Goal: Task Accomplishment & Management: Manage account settings

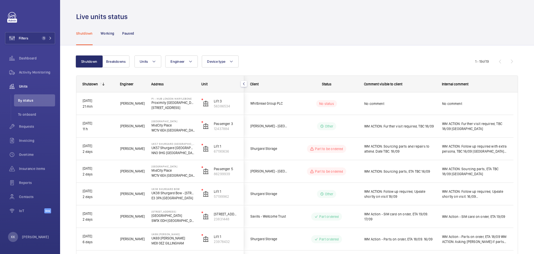
click at [355, 59] on div "Units Engineer Device type More filters Reset all filters" at bounding box center [305, 61] width 341 height 12
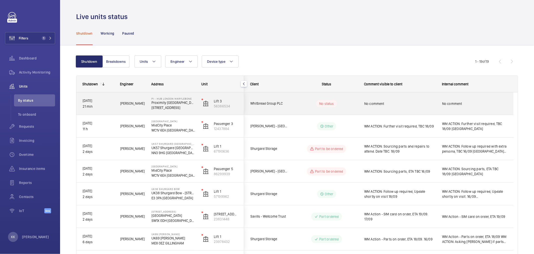
click at [393, 105] on span "No comment" at bounding box center [400, 103] width 71 height 5
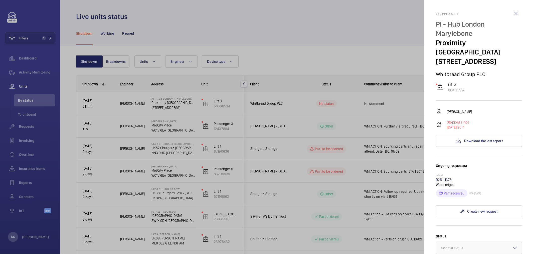
click at [384, 59] on div at bounding box center [267, 127] width 534 height 254
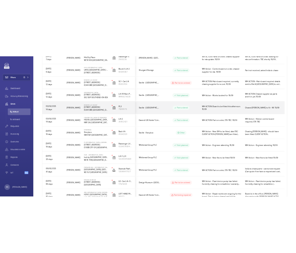
scroll to position [291, 0]
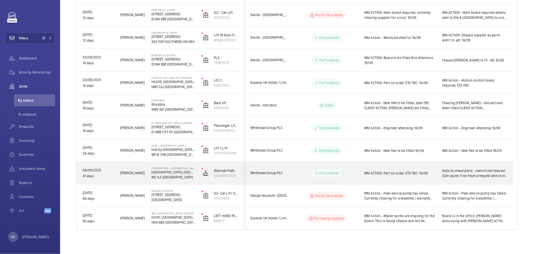
click at [387, 171] on span "WM ACTION: Part on order, ETA TBC. 18/09" at bounding box center [400, 172] width 71 height 5
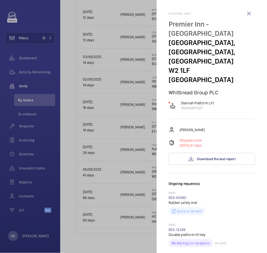
click at [52, 12] on div at bounding box center [133, 126] width 267 height 253
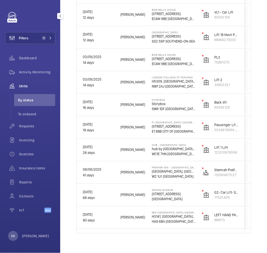
click at [58, 8] on div "Filters 1 Dashboard Activity Monitoring Units By status To onboard Requests Inv…" at bounding box center [30, 126] width 60 height 253
click at [58, 13] on div at bounding box center [60, 16] width 10 height 10
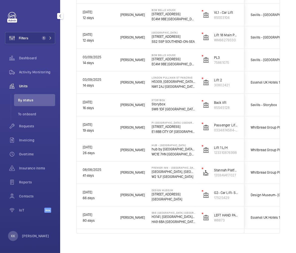
click at [58, 16] on mat-icon "button" at bounding box center [60, 16] width 6 height 4
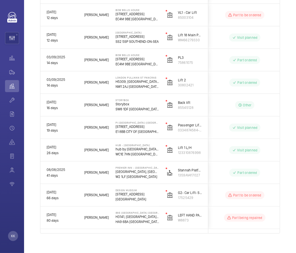
scroll to position [0, 0]
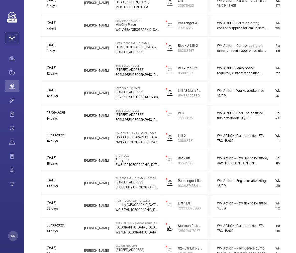
click at [34, 57] on div "Shutdown Breakdowns Units Engineer More filters Device type Reset all filters 1…" at bounding box center [160, 62] width 272 height 504
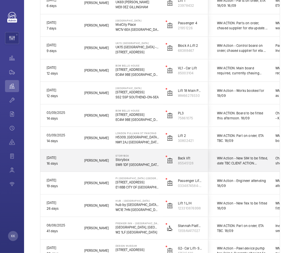
click at [234, 160] on span "WM Action - New SIM to be fitted, date TBC CLIENT ACTION: [PERSON_NAME] are fit…" at bounding box center [243, 161] width 52 height 10
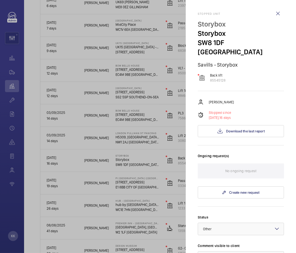
scroll to position [83, 0]
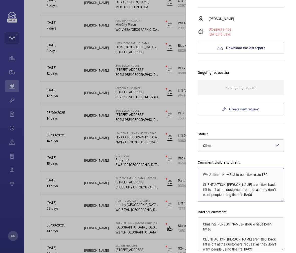
click at [244, 185] on textarea "WM Action - New SIM to be fitted, date TBC CLIENT ACTION: [PERSON_NAME] are fit…" at bounding box center [241, 185] width 86 height 34
click at [264, 189] on textarea "WM Action - New SIM to be fitted, date TBC CLIENT ACTION: [PERSON_NAME] are fit…" at bounding box center [241, 185] width 86 height 34
click at [259, 179] on textarea "WM Action - New SIM to be fitted, date TBC CLIENT ACTION: [PERSON_NAME] are fit…" at bounding box center [241, 185] width 86 height 34
click at [247, 186] on textarea "WM Action - New SIM to be fitted, date TBC CLIENT ACTION: [PERSON_NAME] are fit…" at bounding box center [241, 185] width 86 height 34
click at [262, 178] on textarea "WM Action - New SIM to be fitted, date TBC CLIENT ACTION: [PERSON_NAME] are fit…" at bounding box center [241, 185] width 86 height 34
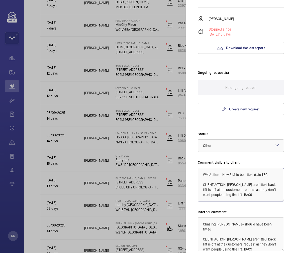
click at [228, 169] on textarea "WM Action - New SIM to be fitted, date TBC CLIENT ACTION: [PERSON_NAME] are fit…" at bounding box center [241, 185] width 86 height 34
click at [207, 168] on textarea "WM Action - New SIM to be fitted, date TBC CLIENT ACTION: [PERSON_NAME] are fit…" at bounding box center [241, 185] width 86 height 34
click at [249, 176] on textarea "Client Action - New SIM to be fitted, date TBC CLIENT ACTION: [PERSON_NAME] are…" at bounding box center [241, 185] width 86 height 34
drag, startPoint x: 228, startPoint y: 176, endPoint x: 226, endPoint y: 166, distance: 10.9
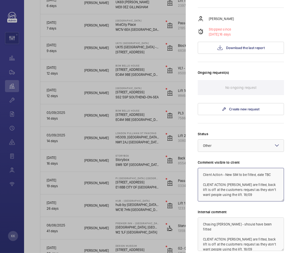
click at [226, 168] on textarea "Client Action - New SIM to be fitted, date TBC CLIENT ACTION: [PERSON_NAME] are…" at bounding box center [241, 185] width 86 height 34
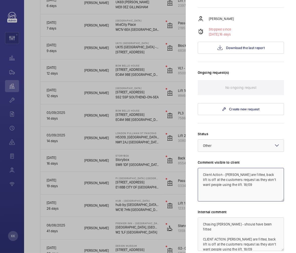
click at [227, 168] on textarea "Client Action - [PERSON_NAME] are fitted, back lift is off at the customers req…" at bounding box center [241, 185] width 86 height 34
click at [249, 175] on textarea "Client Action - SIM is fitted, back lift is off at the customers request as the…" at bounding box center [241, 185] width 86 height 34
click at [257, 168] on textarea "Client Action - SIM is fitted, back lift is off at the customers request as the…" at bounding box center [241, 185] width 86 height 34
click at [248, 168] on textarea "Client Action - SIM is fitted, back lift is off at the customers request as the…" at bounding box center [241, 185] width 86 height 34
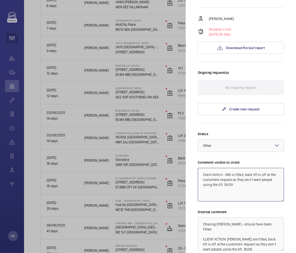
click at [248, 168] on textarea "Client Action - SIM is fitted, back lift is off at the customers request as the…" at bounding box center [241, 185] width 86 height 34
click at [258, 180] on textarea "Client Action - SIM is fitted, however the lift is off at the customers request…" at bounding box center [241, 185] width 86 height 34
drag, startPoint x: 259, startPoint y: 179, endPoint x: 241, endPoint y: 187, distance: 19.4
click at [241, 187] on textarea "Client Action - SIM is fitted, however the lift is off at the customers request…" at bounding box center [241, 185] width 86 height 34
click at [245, 188] on textarea "Client Action - SIM is fitted, however the lift is off at the customers request…" at bounding box center [241, 185] width 86 height 34
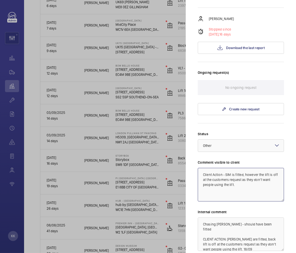
type textarea "Client Action - SIM is fitted, however the lift is off at the customers request…"
drag, startPoint x: 260, startPoint y: 237, endPoint x: 174, endPoint y: 203, distance: 91.7
click at [174, 203] on mat-sidenav-container "KK Filters 1 Dashboard Activity Monitoring Units By status To onboard Requests …" at bounding box center [148, 126] width 296 height 253
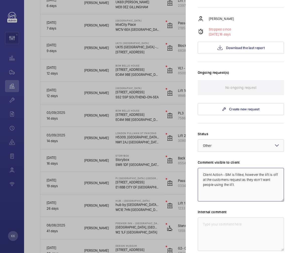
drag, startPoint x: 247, startPoint y: 176, endPoint x: 181, endPoint y: 150, distance: 71.1
click at [181, 150] on mat-sidenav-container "KK Filters 1 Dashboard Activity Monitoring Units By status To onboard Requests …" at bounding box center [148, 126] width 296 height 253
click at [219, 228] on textarea at bounding box center [241, 235] width 86 height 34
paste textarea "Client Action - SIM is fitted, however the lift is off at the customers request…"
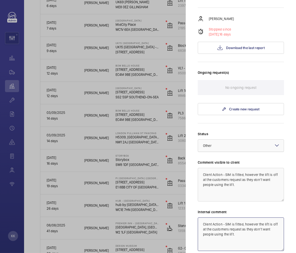
click at [216, 143] on div "× Other" at bounding box center [213, 145] width 21 height 5
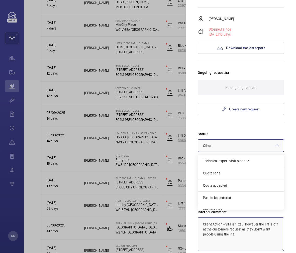
scroll to position [43, 0]
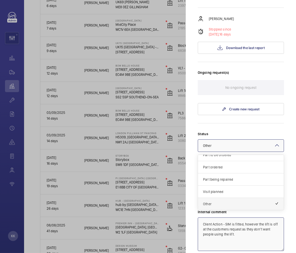
click at [221, 202] on span "Other" at bounding box center [239, 204] width 72 height 5
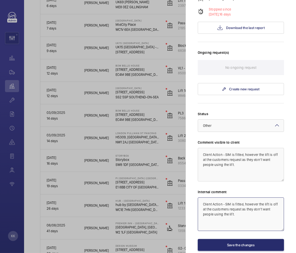
scroll to position [111, 0]
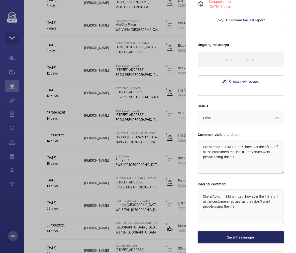
type textarea "Client Action - SIM is fitted, however the lift is off at the customers request…"
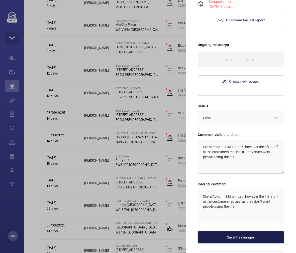
click at [234, 232] on button "Save the changes" at bounding box center [241, 238] width 86 height 12
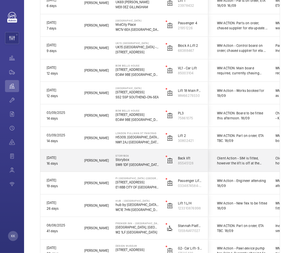
click at [236, 163] on span "Client Action - SIM is fitted, however the lift is off at the customers request…" at bounding box center [243, 161] width 52 height 10
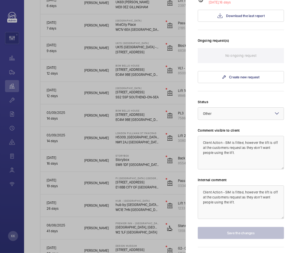
scroll to position [121, 0]
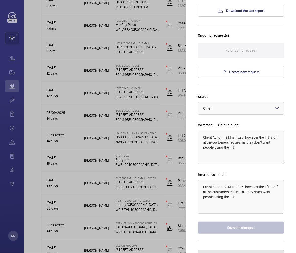
click at [229, 250] on button "Pause the unit" at bounding box center [241, 256] width 86 height 12
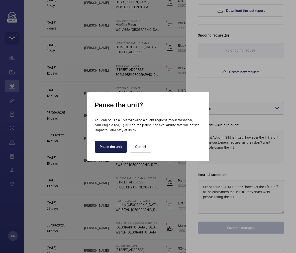
click at [109, 144] on button "Pause the unit" at bounding box center [111, 147] width 32 height 12
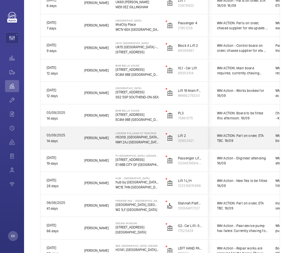
click at [233, 139] on span "WM ACTION: Part on order, ETA TBC. 18/09" at bounding box center [243, 138] width 52 height 10
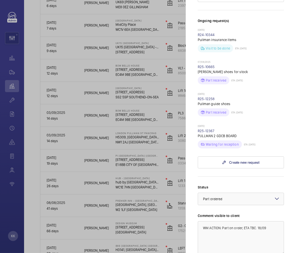
scroll to position [167, 0]
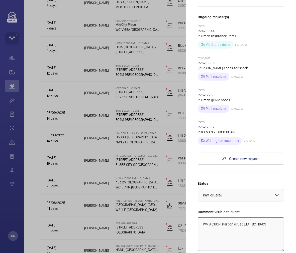
drag, startPoint x: 261, startPoint y: 232, endPoint x: 249, endPoint y: 228, distance: 12.7
click at [260, 232] on textarea "WM ACTION: Part on order, ETA TBC. 18/09" at bounding box center [241, 235] width 86 height 34
drag, startPoint x: 222, startPoint y: 216, endPoint x: 165, endPoint y: 210, distance: 57.4
click at [165, 210] on mat-sidenav-container "KK Filters 1 Dashboard Activity Monitoring Units By status To onboard Requests …" at bounding box center [148, 126] width 296 height 253
drag, startPoint x: 238, startPoint y: 219, endPoint x: 296, endPoint y: 227, distance: 58.3
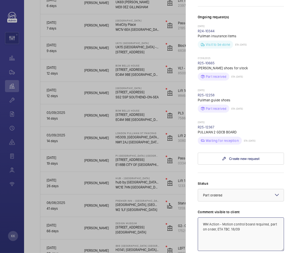
click at [296, 227] on html "KK Filters 1 Dashboard Activity Monitoring Units By status To onboard Requests …" at bounding box center [148, 126] width 296 height 253
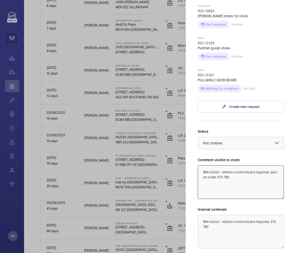
scroll to position [223, 0]
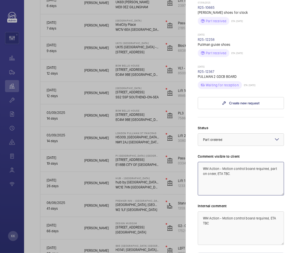
type textarea "WM Action - Motion control board required, part on order, ETA TBC."
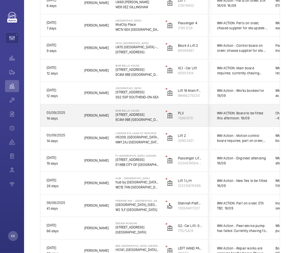
click at [239, 120] on span "WM ACTION: Board to be fitted this afternoon. 18/09" at bounding box center [243, 116] width 52 height 10
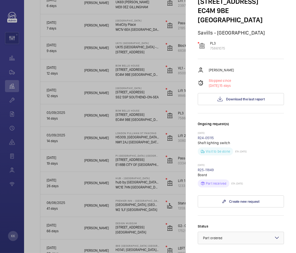
scroll to position [83, 0]
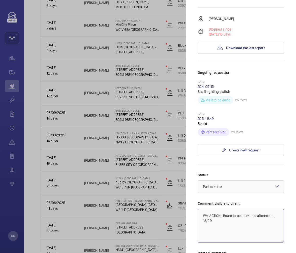
drag, startPoint x: 246, startPoint y: 221, endPoint x: 159, endPoint y: 186, distance: 93.2
click at [159, 186] on mat-sidenav-container "KK Filters 1 Dashboard Activity Monitoring Units By status To onboard Requests …" at bounding box center [148, 126] width 296 height 253
drag, startPoint x: 245, startPoint y: 208, endPoint x: 171, endPoint y: 203, distance: 74.1
click at [171, 203] on mat-sidenav-container "KK Filters 1 Dashboard Activity Monitoring Units By status To onboard Requests …" at bounding box center [148, 126] width 296 height 253
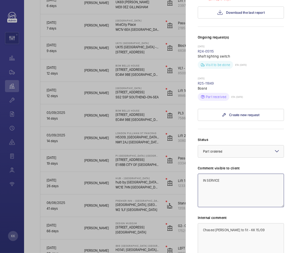
scroll to position [139, 0]
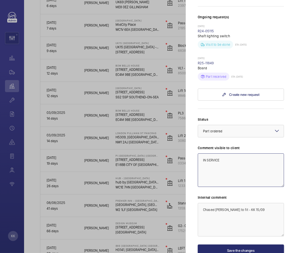
type textarea "IN SERVICE"
drag, startPoint x: 267, startPoint y: 202, endPoint x: 175, endPoint y: 199, distance: 92.0
click at [175, 199] on mat-sidenav-container "KK Filters 1 Dashboard Activity Monitoring Units By status To onboard Requests …" at bounding box center [148, 126] width 296 height 253
paste textarea "IN SERVICE"
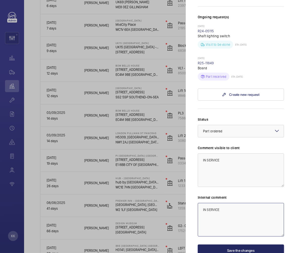
type textarea "IN SERVICE"
click at [231, 245] on button "Save the changes" at bounding box center [241, 251] width 86 height 12
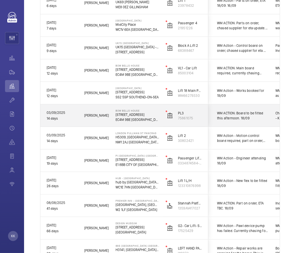
click at [224, 117] on span "WM ACTION: Board to be fitted this afternoon. 18/09" at bounding box center [243, 116] width 52 height 10
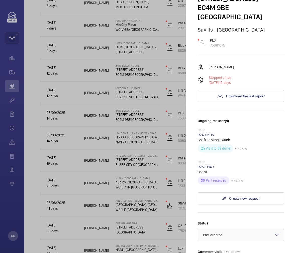
scroll to position [111, 0]
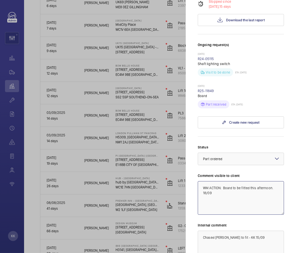
drag, startPoint x: 236, startPoint y: 199, endPoint x: 159, endPoint y: 154, distance: 89.3
click at [159, 154] on mat-sidenav-container "KK Filters 1 Dashboard Activity Monitoring Units By status To onboard Requests …" at bounding box center [148, 126] width 296 height 253
paste textarea "IN SERVICE"
type textarea "IN SERVICE"
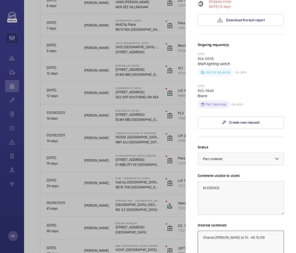
drag, startPoint x: 262, startPoint y: 226, endPoint x: 195, endPoint y: 222, distance: 67.5
click at [195, 223] on mat-sidenav "Stopped unit [GEOGRAPHIC_DATA] [STREET_ADDRESS] Savills - [GEOGRAPHIC_DATA] PL3…" at bounding box center [241, 126] width 110 height 253
paste textarea "IN SERVICE"
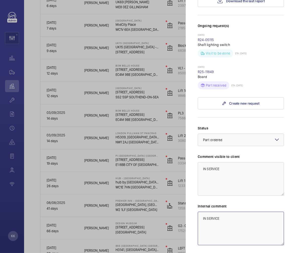
scroll to position [162, 0]
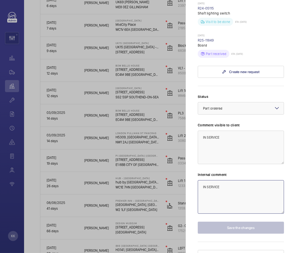
click at [238, 204] on textarea "IN SERVICE" at bounding box center [241, 197] width 86 height 34
click at [211, 106] on span "Part ordered" at bounding box center [213, 108] width 20 height 4
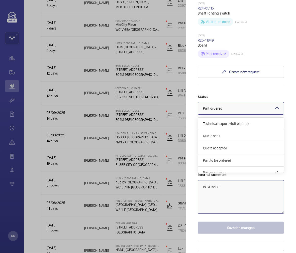
scroll to position [43, 0]
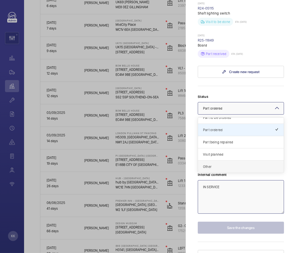
click at [225, 164] on span "Other" at bounding box center [241, 166] width 76 height 5
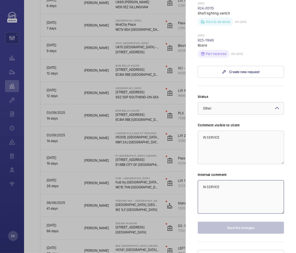
type textarea "IN SERVICE"
click at [158, 202] on div at bounding box center [148, 126] width 296 height 253
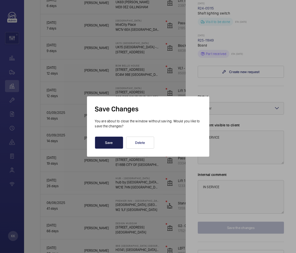
click at [104, 139] on button "Save" at bounding box center [109, 143] width 28 height 12
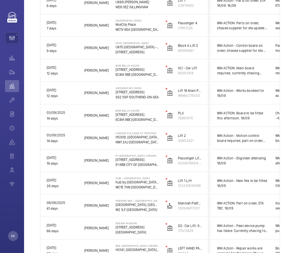
scroll to position [0, 0]
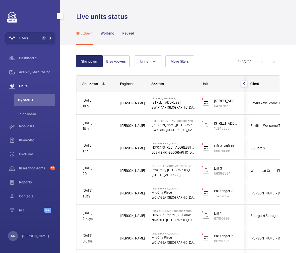
click at [58, 16] on mat-icon "button" at bounding box center [60, 16] width 6 height 4
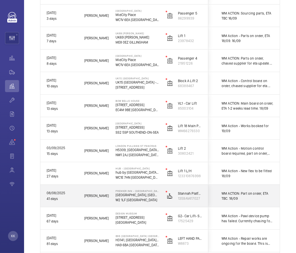
scroll to position [195, 0]
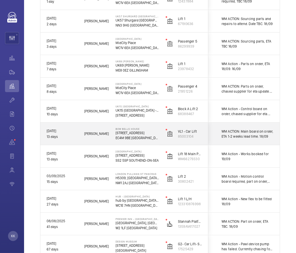
click at [239, 141] on div "WM ACTION: Main board on order, ETA 1-2 weeks lead time. 18/09" at bounding box center [244, 134] width 58 height 22
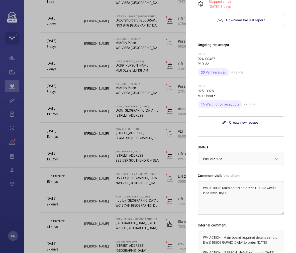
scroll to position [139, 0]
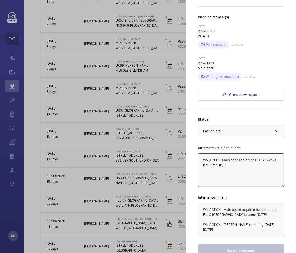
drag, startPoint x: 222, startPoint y: 150, endPoint x: 211, endPoint y: 147, distance: 11.1
click at [211, 154] on textarea "WM ACTION: Main board on order, ETA 1-2 weeks lead time. 18/09" at bounding box center [241, 171] width 86 height 34
click at [261, 174] on textarea "WM Action - Main board on order, ETA 1-2 weeks lead time. 18/09" at bounding box center [241, 171] width 86 height 34
click at [261, 167] on textarea "WM Action - Main board on order, ETA 1-2 weeks lead time. 18/09" at bounding box center [241, 171] width 86 height 34
click at [247, 164] on textarea "WM Action - Main board on order, ETA 1-2 weeks lead time. 18/09" at bounding box center [241, 171] width 86 height 34
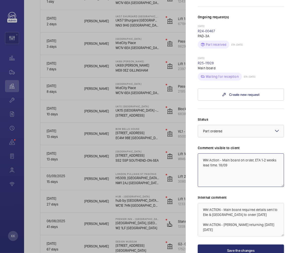
click at [247, 162] on textarea "WM Action - Main board on order, ETA 1-2 weeks lead time. 18/09" at bounding box center [241, 171] width 86 height 34
click at [257, 173] on textarea "WM Action - Main board on order, ETA 1-2 weeks lead time. 18/09" at bounding box center [241, 171] width 86 height 34
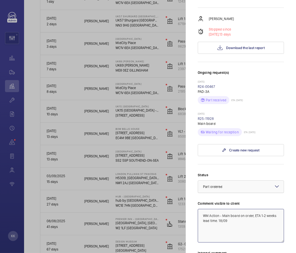
scroll to position [111, 0]
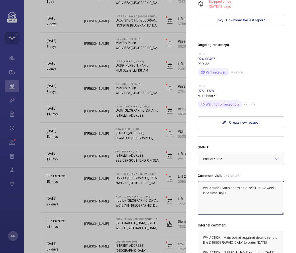
click at [250, 182] on textarea "WM Action - Main board on order, ETA 1-2 weeks lead time. 18/09" at bounding box center [241, 198] width 86 height 34
click at [240, 192] on textarea "WM Action - Main board on order, ETA 1-2 weeks lead time. 18/09" at bounding box center [241, 198] width 86 height 34
click at [245, 190] on textarea "WM Action - Main board on order, ETA 1-2 weeks lead time. 18/09" at bounding box center [241, 198] width 86 height 34
drag, startPoint x: 229, startPoint y: 184, endPoint x: 258, endPoint y: 187, distance: 29.2
click at [258, 187] on textarea "WM Action - Main board on order, ETA 1-2 weeks lead time. 18/09" at bounding box center [241, 198] width 86 height 34
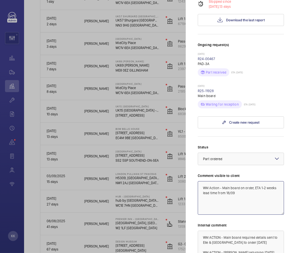
scroll to position [139, 0]
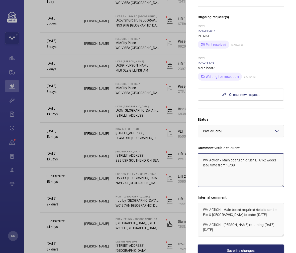
click at [259, 162] on textarea "WM Action - Main board on order, ETA 1-2 weeks lead time from 18/09" at bounding box center [241, 171] width 86 height 34
type textarea "WM Action - Main board on order, ETA 1-2 weeks lead time from 18/09"
drag, startPoint x: 231, startPoint y: 222, endPoint x: 199, endPoint y: 196, distance: 40.4
click at [199, 203] on textarea "WM ACTION - Main board required details sent to Elle & [GEOGRAPHIC_DATA] to ord…" at bounding box center [241, 220] width 86 height 34
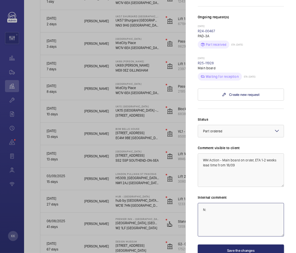
type textarea ":"
drag, startPoint x: 253, startPoint y: 161, endPoint x: 181, endPoint y: 133, distance: 77.0
click at [181, 133] on mat-sidenav-container "KK Filters 1 Dashboard Activity Monitoring Units By status To onboard Requests …" at bounding box center [148, 126] width 296 height 253
click at [222, 219] on textarea at bounding box center [241, 220] width 86 height 34
paste textarea "WM Action - Main board on order, ETA 1-2 weeks lead time from 18/09"
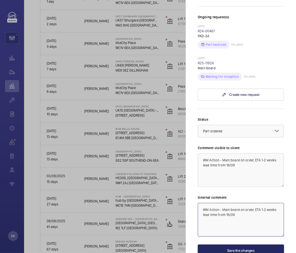
type textarea "WM Action - Main board on order, ETA 1-2 weeks lead time from 18/09"
click at [214, 245] on button "Save the changes" at bounding box center [241, 251] width 86 height 12
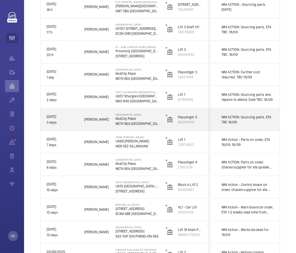
scroll to position [112, 0]
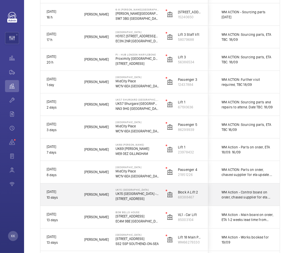
click at [229, 192] on span "WM Action - Control board on order, chased supplier for eta. 18/09" at bounding box center [248, 195] width 52 height 10
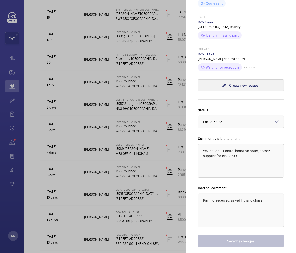
scroll to position [272, 0]
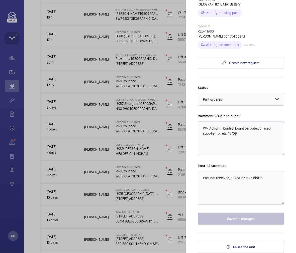
click at [257, 142] on textarea "WM Action - Control board on order, chased supplier for eta. 18/09" at bounding box center [241, 139] width 86 height 34
drag, startPoint x: 237, startPoint y: 141, endPoint x: 228, endPoint y: 142, distance: 9.1
click at [228, 142] on textarea "WM Action - Control board on order, chased supplier for eta. 18/09" at bounding box center [241, 139] width 86 height 34
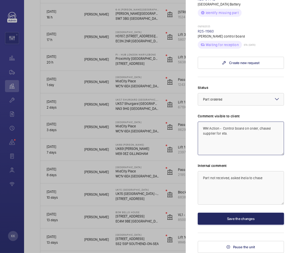
type textarea "WM Action - Control board on order, chased supplier for eta."
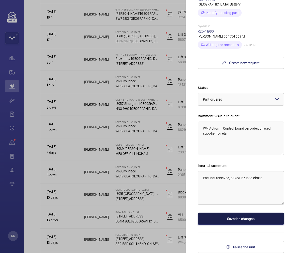
click at [242, 215] on button "Save the changes" at bounding box center [241, 219] width 86 height 12
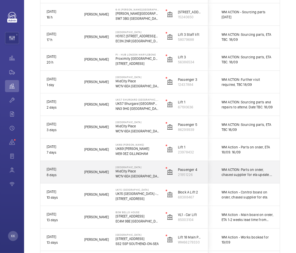
click at [243, 173] on span "WM ACTION: Parts on order, chased supplier for eta update. 18/09" at bounding box center [248, 172] width 52 height 10
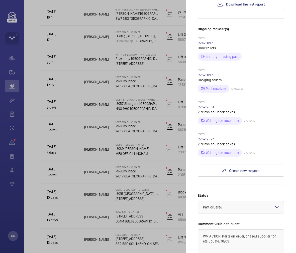
scroll to position [139, 0]
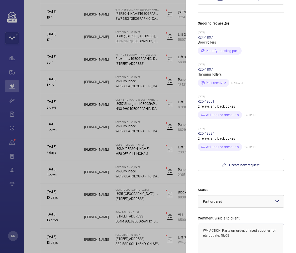
drag, startPoint x: 221, startPoint y: 215, endPoint x: 216, endPoint y: 215, distance: 4.8
click at [216, 224] on textarea "WM ACTION: Parts on order, chased supplier for eta update. 18/09" at bounding box center [241, 241] width 86 height 34
drag, startPoint x: 222, startPoint y: 216, endPoint x: 212, endPoint y: 216, distance: 9.5
click at [212, 224] on textarea "WM ACTION: Parts on order, chased supplier for eta update. 18/09" at bounding box center [241, 241] width 86 height 34
click at [245, 229] on textarea "WM Action - Parts on order, chased supplier for eta update. 18/09" at bounding box center [241, 241] width 86 height 34
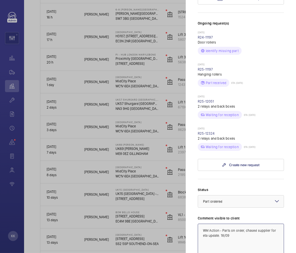
click at [250, 224] on textarea "WM Action - Parts on order, chased supplier for eta update. 18/09" at bounding box center [241, 241] width 86 height 34
drag, startPoint x: 241, startPoint y: 222, endPoint x: 212, endPoint y: 226, distance: 29.0
click at [212, 226] on textarea "WM Action - Parts on order, chased supplier for eta update. 18/09" at bounding box center [241, 241] width 86 height 34
drag, startPoint x: 221, startPoint y: 220, endPoint x: 269, endPoint y: 222, distance: 48.7
click at [269, 224] on textarea "WM Action - Parts on order, chased supplier for eta update. 18/09" at bounding box center [241, 241] width 86 height 34
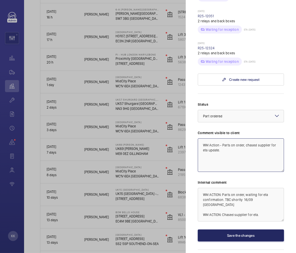
scroll to position [226, 0]
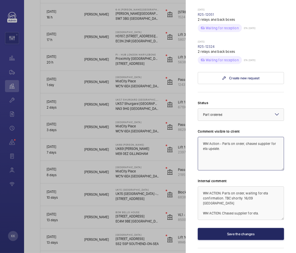
type textarea "WM Action - Parts on order, chased supplier for eta update."
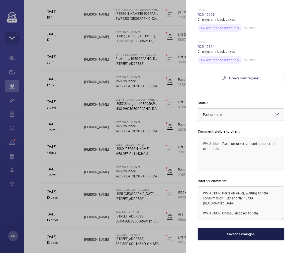
click at [250, 228] on button "Save the changes" at bounding box center [241, 234] width 86 height 12
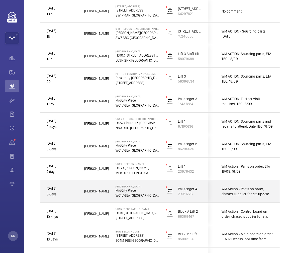
scroll to position [84, 0]
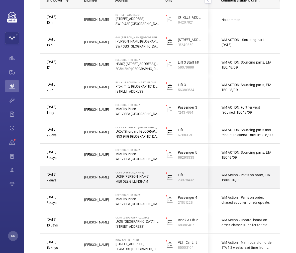
click at [241, 183] on div "WM Action - Parts on order, ETA 18/09. 16/09" at bounding box center [244, 178] width 58 height 22
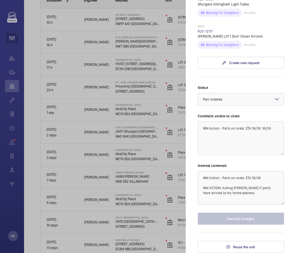
scroll to position [212, 0]
drag, startPoint x: 261, startPoint y: 129, endPoint x: 296, endPoint y: 135, distance: 35.8
click at [296, 135] on html "KK Filters 1 Dashboard Activity Monitoring Units By status To onboard Requests …" at bounding box center [148, 126] width 296 height 253
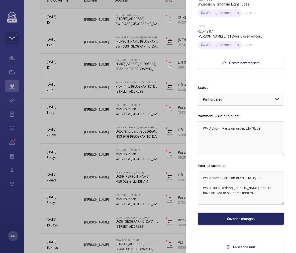
type textarea "WM Action - Parts on order, ETA 18/09"
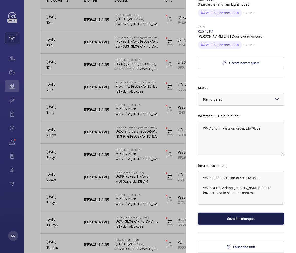
click at [250, 223] on button "Save the changes" at bounding box center [241, 219] width 86 height 12
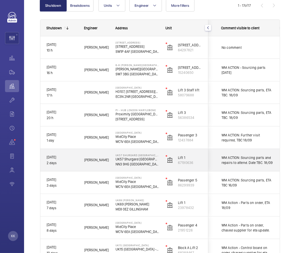
scroll to position [28, 0]
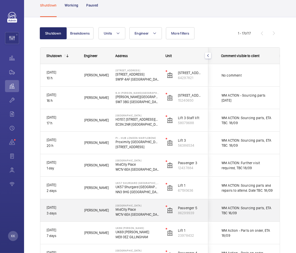
click at [236, 216] on div "WM ACTION: Sourcing parts, ETA TBC 16/09" at bounding box center [244, 211] width 58 height 22
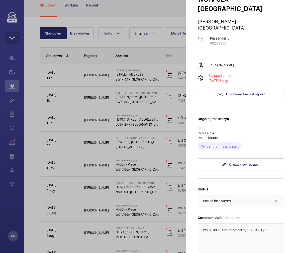
scroll to position [56, 0]
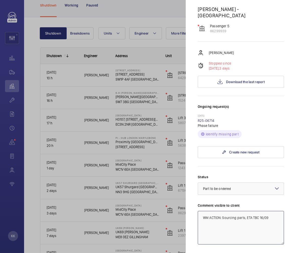
drag, startPoint x: 259, startPoint y: 203, endPoint x: 296, endPoint y: 211, distance: 38.1
click at [296, 211] on html "KK Filters 1 Dashboard Activity Monitoring Units By status To onboard Requests …" at bounding box center [148, 126] width 296 height 253
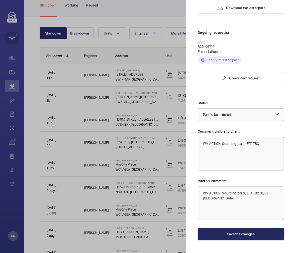
type textarea "WM ACTION: Sourcing parts, ETA TBC"
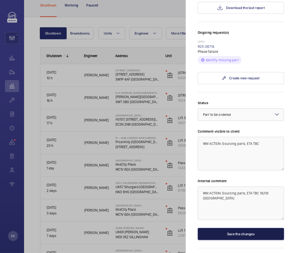
click at [254, 228] on button "Save the changes" at bounding box center [241, 234] width 86 height 12
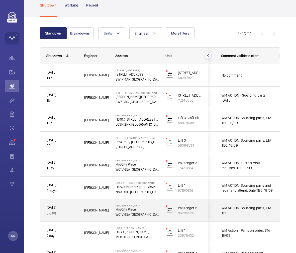
click at [227, 211] on span "WM ACTION: Sourcing parts, ETA TBC" at bounding box center [248, 211] width 52 height 10
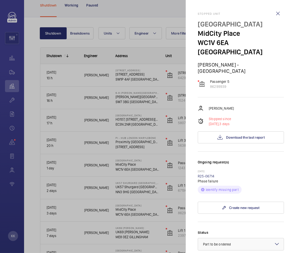
click at [104, 205] on div at bounding box center [148, 126] width 296 height 253
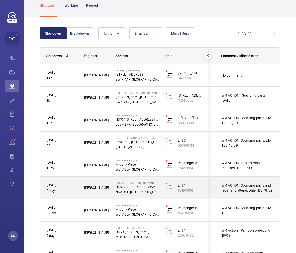
click at [241, 191] on span "WM ACTION: Sourcing parts and repairs to attend. Date TBC. 18/09" at bounding box center [248, 188] width 52 height 10
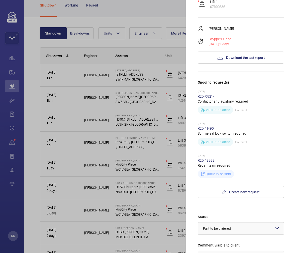
scroll to position [111, 0]
click at [206, 158] on link "R25-12362" at bounding box center [206, 160] width 17 height 4
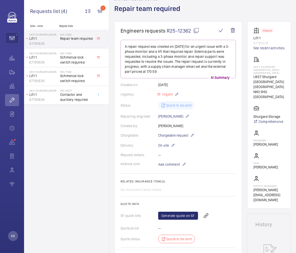
scroll to position [28, 0]
click at [178, 137] on span "Chargeable request" at bounding box center [173, 135] width 30 height 5
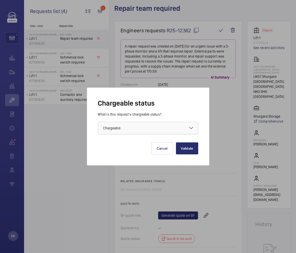
click at [144, 130] on div at bounding box center [148, 128] width 100 height 12
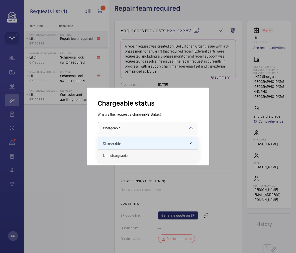
click at [134, 155] on span "Non chargeable" at bounding box center [148, 155] width 90 height 5
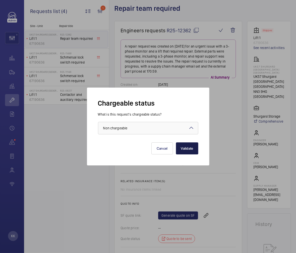
click at [185, 148] on button "Validate" at bounding box center [187, 149] width 22 height 12
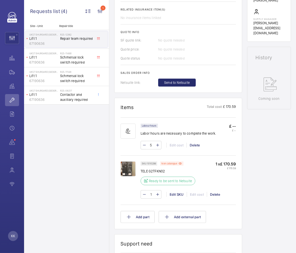
scroll to position [182, 0]
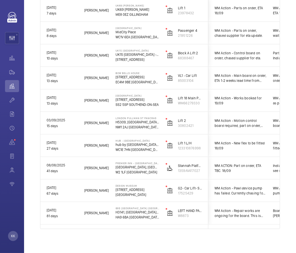
scroll to position [0, 142]
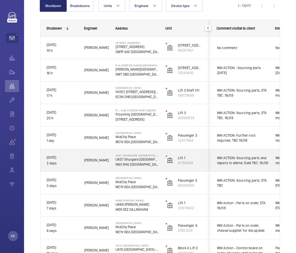
click at [255, 158] on span "WM ACTION: Sourcing parts and repairs to attend. Date TBC. 18/09" at bounding box center [243, 161] width 52 height 10
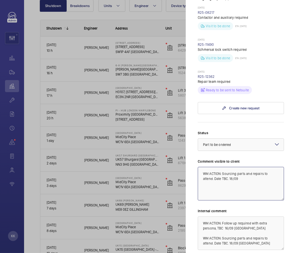
drag, startPoint x: 242, startPoint y: 156, endPoint x: 230, endPoint y: 153, distance: 13.3
click at [229, 167] on textarea "WM ACTION: Sourcing parts and repairs to attend. Date TBC. 18/09" at bounding box center [241, 184] width 86 height 34
click at [220, 167] on textarea "WM ACTION: Sourcing parts and repairs to attend. Date TBC." at bounding box center [241, 184] width 86 height 34
drag, startPoint x: 222, startPoint y: 148, endPoint x: 211, endPoint y: 148, distance: 10.8
click at [211, 167] on textarea "WM ACTION: Sourcing parts and repairs to attend. Date TBC." at bounding box center [241, 184] width 86 height 34
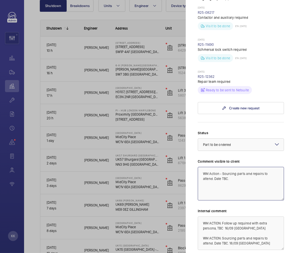
click at [241, 167] on textarea "WM Action - Sourcing parts and repairs to attend. Date TBC." at bounding box center [241, 184] width 86 height 34
click at [252, 167] on textarea "WM Action - Sourcing parts and repairs to attend. Date TBC." at bounding box center [241, 184] width 86 height 34
click at [251, 167] on textarea "WM Action - Sourcing parts. epairs to attend. Date TBC." at bounding box center [241, 184] width 86 height 34
drag, startPoint x: 249, startPoint y: 150, endPoint x: 225, endPoint y: 153, distance: 24.6
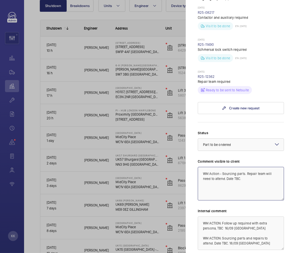
click at [225, 167] on textarea "WM Action - Sourcing parts. Repair team will need to attend. Date TBC." at bounding box center [241, 184] width 86 height 34
type textarea "WM Action - Sourcing parts. Repair team will need to attend to complete works. …"
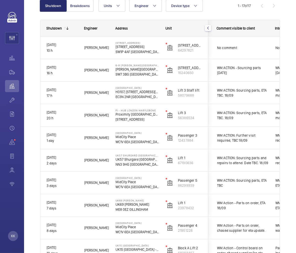
scroll to position [0, 0]
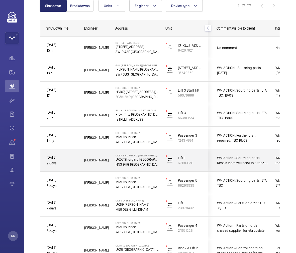
click at [226, 165] on span "WM Action - Sourcing parts. Repair team will need to attend to complete works. …" at bounding box center [243, 161] width 52 height 10
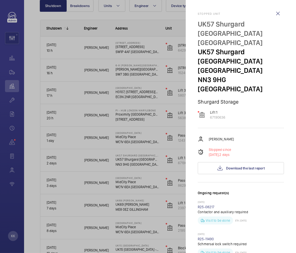
click at [145, 176] on div at bounding box center [148, 126] width 296 height 253
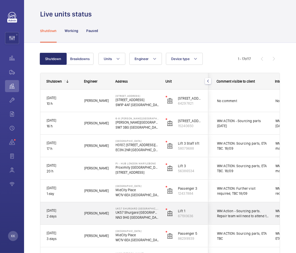
scroll to position [0, 0]
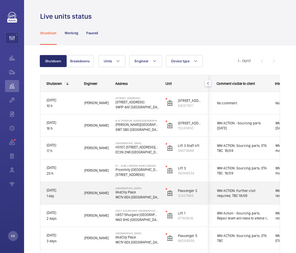
click at [241, 195] on span "WM ACTION: Further visit required, TBC 18/09" at bounding box center [243, 193] width 52 height 10
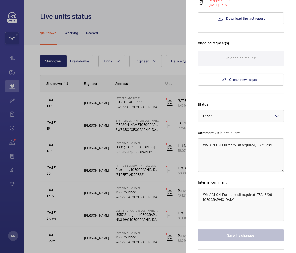
scroll to position [121, 0]
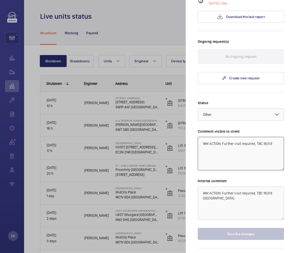
drag, startPoint x: 262, startPoint y: 129, endPoint x: 296, endPoint y: 138, distance: 34.9
click at [296, 138] on html "KK Filters 1 Dashboard Activity Monitoring Units By status To onboard Requests …" at bounding box center [148, 126] width 296 height 253
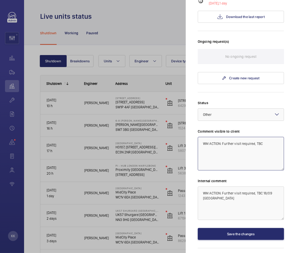
drag, startPoint x: 222, startPoint y: 127, endPoint x: 211, endPoint y: 126, distance: 10.8
click at [211, 137] on textarea "WM ACTION: Further visit required, TBC" at bounding box center [241, 154] width 86 height 34
click at [264, 137] on textarea "WM Action - Further visit required, TBC" at bounding box center [241, 154] width 86 height 34
type textarea "WM Action - Further visit required, TBC"
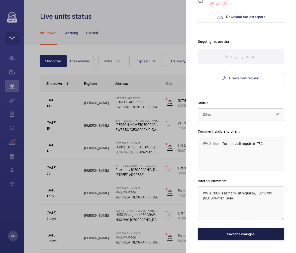
click at [232, 228] on button "Save the changes" at bounding box center [241, 234] width 86 height 12
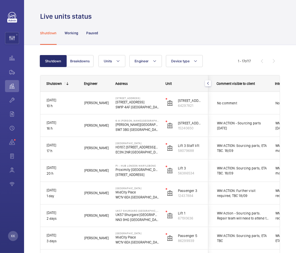
scroll to position [0, 0]
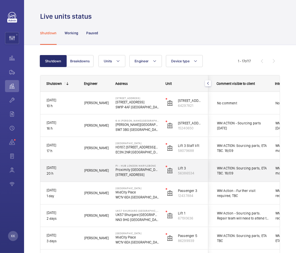
click at [223, 176] on div "WM ACTION: Sourcing parts, ETA TBC. 18/09" at bounding box center [240, 171] width 58 height 22
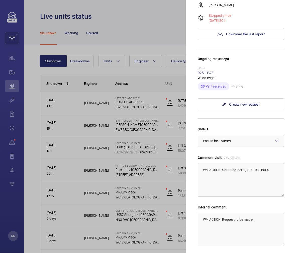
scroll to position [111, 0]
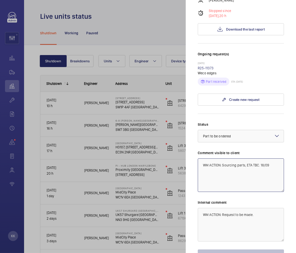
click at [236, 176] on textarea "WM ACTION: Sourcing parts, ETA TBC. 18/09" at bounding box center [241, 176] width 86 height 34
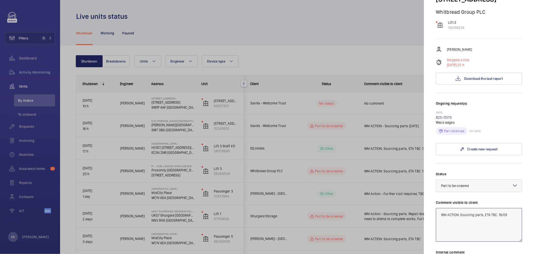
scroll to position [0, 0]
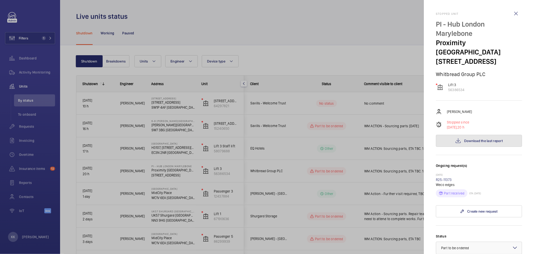
click at [296, 139] on span "Download the last report" at bounding box center [484, 141] width 39 height 4
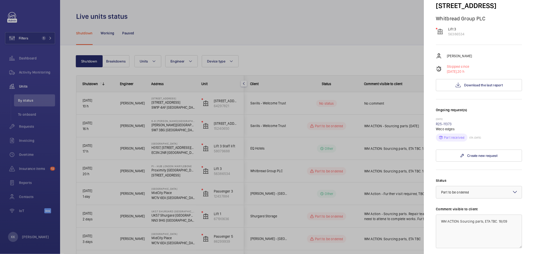
scroll to position [139, 0]
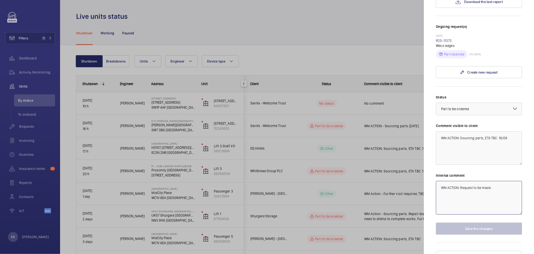
click at [296, 181] on textarea "WM ACTION: Request to be made." at bounding box center [479, 198] width 86 height 34
click at [296, 184] on textarea "WM ACTION: Request to be made." at bounding box center [479, 198] width 86 height 34
paste textarea "door closer spring and hook"
type textarea "WM ACTION: Request to be made. (door closer spring and hook)"
click at [296, 222] on button "Save the changes" at bounding box center [479, 228] width 86 height 12
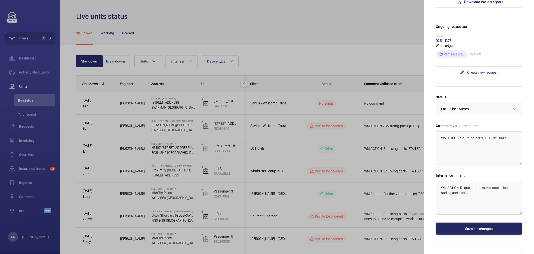
scroll to position [0, 0]
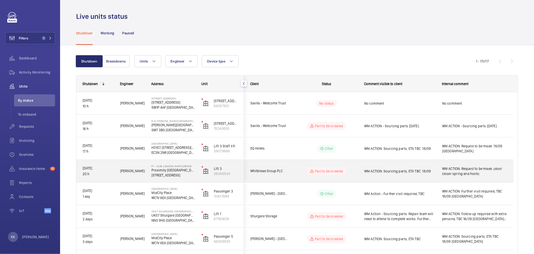
click at [296, 177] on div "WM ACTION: Sourcing parts, ETA TBC. 18/09" at bounding box center [397, 171] width 77 height 22
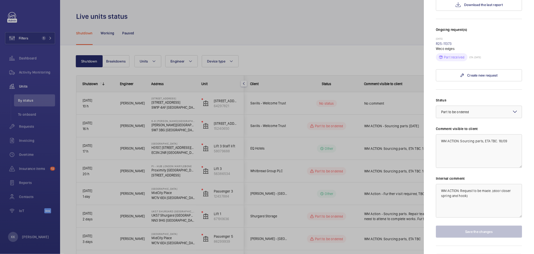
scroll to position [139, 0]
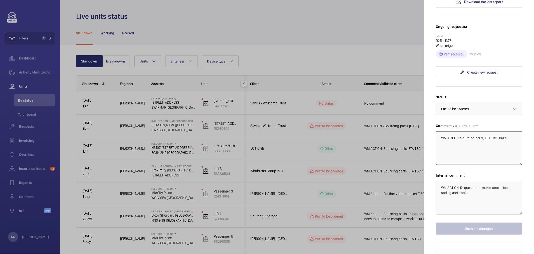
drag, startPoint x: 499, startPoint y: 127, endPoint x: 534, endPoint y: 135, distance: 35.7
click at [296, 135] on mat-sidenav "Stopped unit PI - Hub London Marylebone Proximity London NW1 5RJ LONDON Whitbre…" at bounding box center [479, 127] width 110 height 254
drag, startPoint x: 460, startPoint y: 129, endPoint x: 449, endPoint y: 128, distance: 11.0
click at [296, 131] on textarea "WM ACTION: Sourcing parts, ETA TBC" at bounding box center [479, 148] width 86 height 34
type textarea "WM Action - Sourcing parts, ETA TBC"
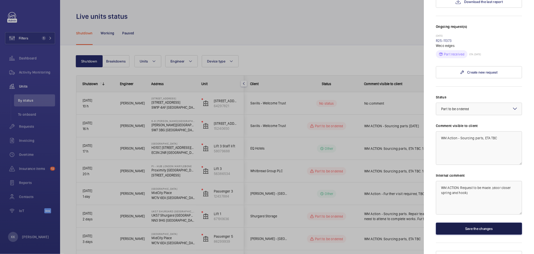
click at [296, 222] on button "Save the changes" at bounding box center [479, 228] width 86 height 12
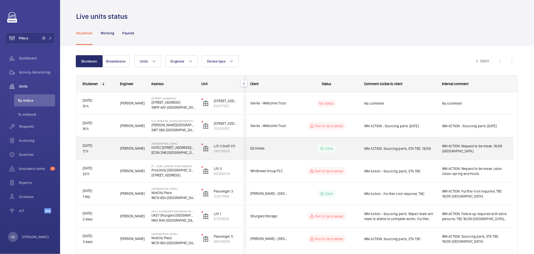
click at [296, 147] on span "WM ACTION: Sourcing parts, ETA TBC. 18/09" at bounding box center [400, 148] width 71 height 5
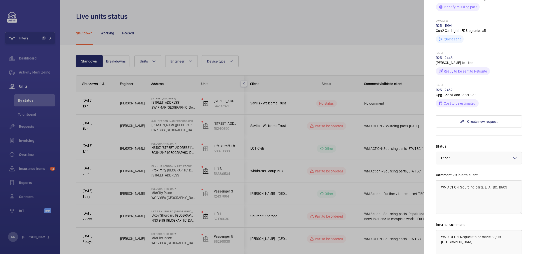
scroll to position [251, 0]
drag, startPoint x: 496, startPoint y: 197, endPoint x: 532, endPoint y: 207, distance: 37.0
click at [296, 207] on mat-sidenav "Stopped unit NOVOTEL LONDON TOWER BRIDGE H3107, NOVOTEL LONDON TOWER BRIDGE, 10…" at bounding box center [479, 127] width 110 height 254
drag, startPoint x: 460, startPoint y: 195, endPoint x: 450, endPoint y: 195, distance: 10.3
click at [296, 195] on textarea "WM ACTION: Sourcing parts, ETA TBC" at bounding box center [479, 197] width 86 height 34
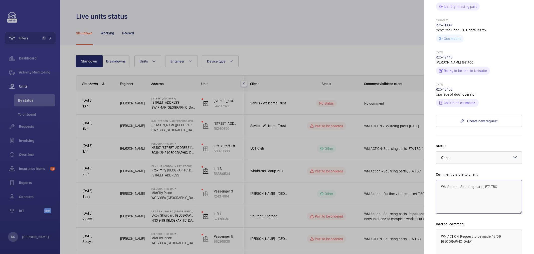
click at [296, 212] on textarea "WM Action - Sourcing parts, ETA TBC" at bounding box center [479, 197] width 86 height 34
click at [296, 202] on textarea "WM Action - Sourcing parts, ETA TBC" at bounding box center [479, 197] width 86 height 34
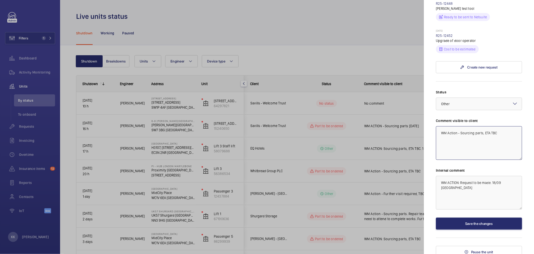
scroll to position [306, 0]
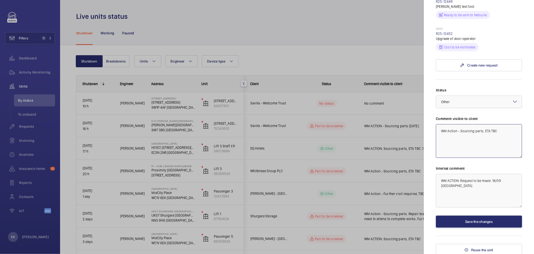
click at [296, 147] on textarea "WM Action - Sourcing parts, ETA TBC" at bounding box center [479, 141] width 86 height 34
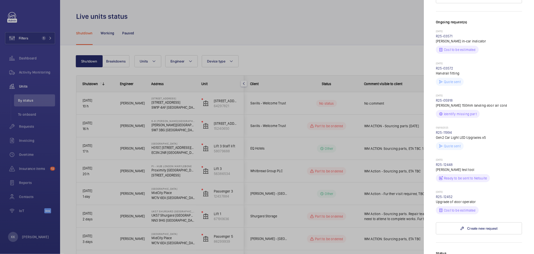
scroll to position [167, 0]
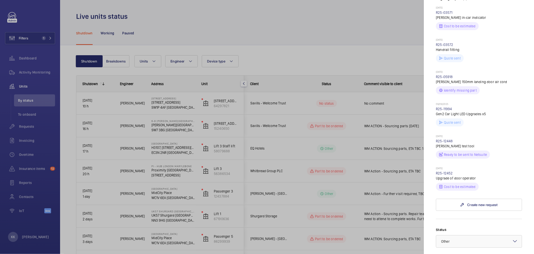
type textarea "WM Action - Sourcing parts, ETA TBC"
drag, startPoint x: 455, startPoint y: 180, endPoint x: 434, endPoint y: 183, distance: 21.8
click at [296, 183] on mat-sidenav "Stopped unit NOVOTEL LONDON TOWER BRIDGE H3107, NOVOTEL LONDON TOWER BRIDGE, 10…" at bounding box center [479, 127] width 110 height 254
copy link "R25-12452"
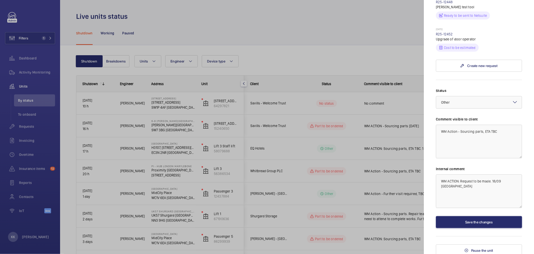
scroll to position [306, 0]
click at [296, 192] on textarea "WM ACTION: Request to be made. 18/09 india" at bounding box center [479, 191] width 86 height 34
drag, startPoint x: 516, startPoint y: 193, endPoint x: 422, endPoint y: 189, distance: 94.6
click at [296, 189] on mat-sidenav-container "Filters 1 Dashboard Activity Monitoring Units By status To onboard Requests Inv…" at bounding box center [267, 127] width 534 height 254
paste textarea "R25-12452"
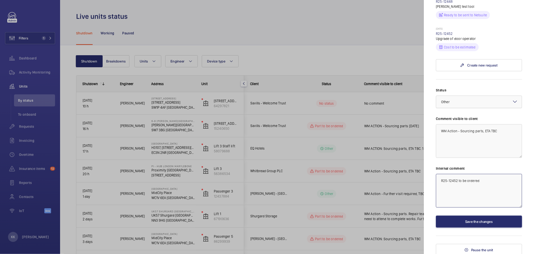
click at [296, 107] on div at bounding box center [479, 102] width 86 height 12
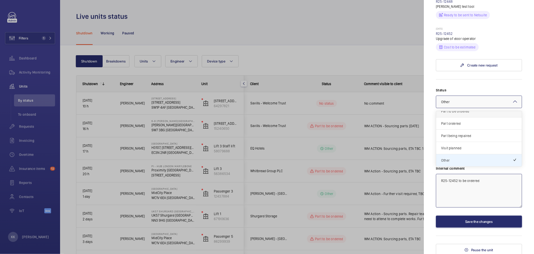
click at [296, 117] on div "Part to be ordered" at bounding box center [479, 111] width 86 height 12
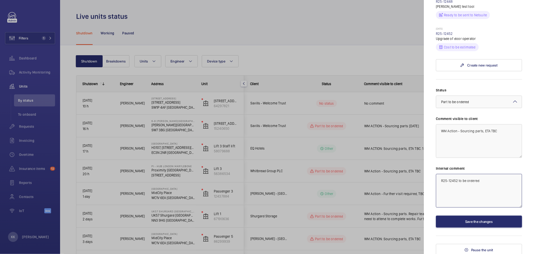
type textarea "R25-12452 to be ordered"
click at [296, 150] on textarea "WM Action - Sourcing parts, ETA TBC" at bounding box center [479, 141] width 86 height 34
click at [296, 152] on textarea "WM Action - Sourcing parts, ETA TBC" at bounding box center [479, 141] width 86 height 34
drag, startPoint x: 509, startPoint y: 146, endPoint x: 462, endPoint y: 157, distance: 48.9
click at [296, 157] on textarea "WM Action - Sourcing parts, ETA TBC" at bounding box center [479, 141] width 86 height 34
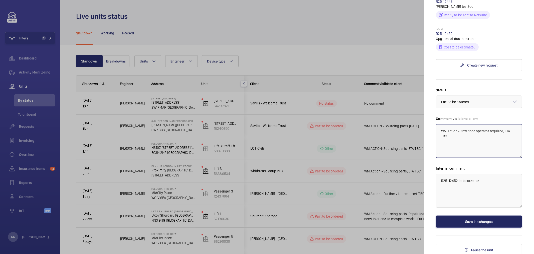
type textarea "WM Action - New door operator required, ETA TBC"
click at [296, 227] on button "Save the changes" at bounding box center [479, 221] width 86 height 12
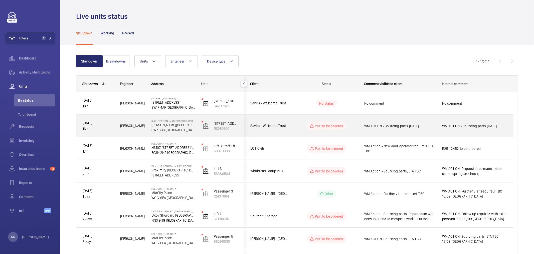
click at [296, 128] on span "WM ACTION - Sourcing parts 19/09/25" at bounding box center [400, 125] width 71 height 5
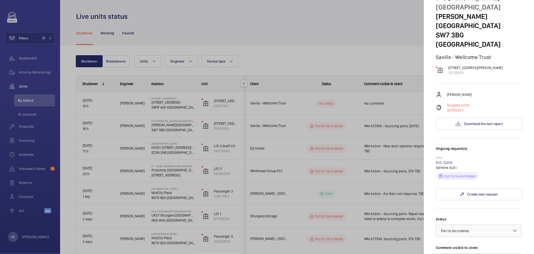
scroll to position [56, 0]
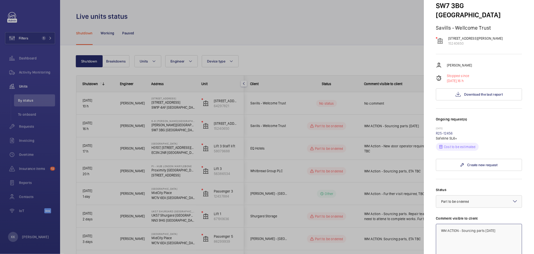
click at [296, 224] on textarea "WM ACTION - Sourcing parts 19/09/25" at bounding box center [479, 241] width 86 height 34
drag, startPoint x: 501, startPoint y: 206, endPoint x: 451, endPoint y: 219, distance: 52.4
click at [296, 224] on textarea "WM ACTION - Sourcing parts 19/09/25" at bounding box center [479, 241] width 86 height 34
type textarea "W"
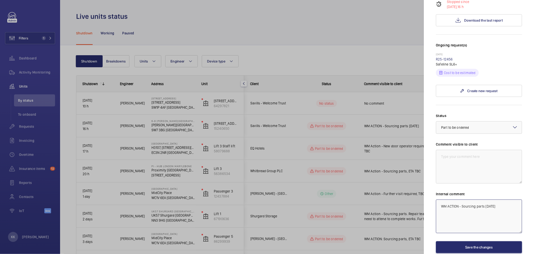
drag, startPoint x: 502, startPoint y: 177, endPoint x: 377, endPoint y: 176, distance: 125.3
click at [296, 176] on mat-sidenav-container "Filters 1 Dashboard Activity Monitoring Units By status To onboard Requests Inv…" at bounding box center [267, 127] width 534 height 254
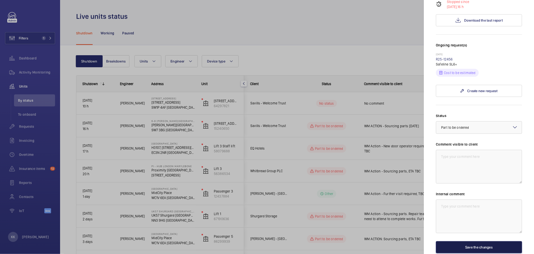
click at [296, 241] on button "Save the changes" at bounding box center [479, 247] width 86 height 12
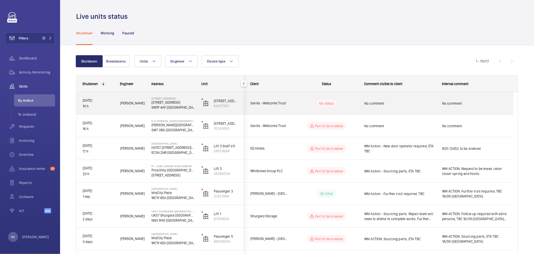
click at [296, 105] on span "No comment" at bounding box center [400, 103] width 71 height 5
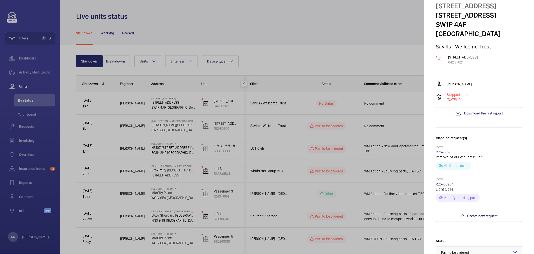
scroll to position [28, 0]
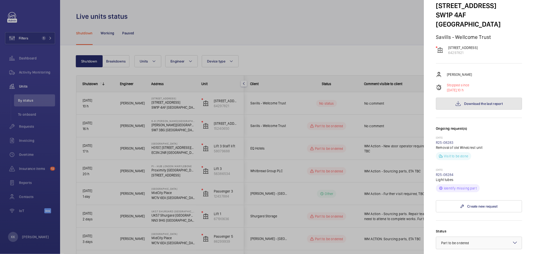
click at [296, 101] on span "Download the last report" at bounding box center [484, 103] width 39 height 4
click at [227, 30] on div at bounding box center [267, 127] width 534 height 254
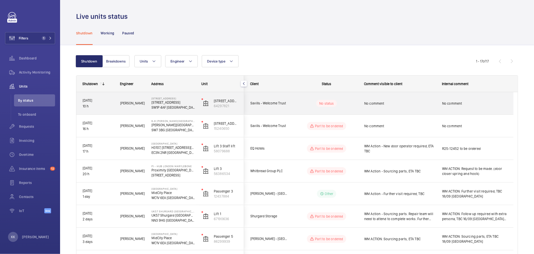
click at [296, 101] on span "No comment" at bounding box center [400, 103] width 71 height 5
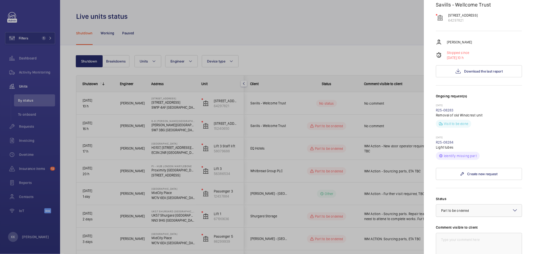
scroll to position [111, 0]
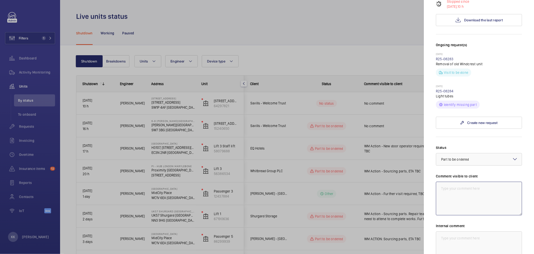
click at [296, 183] on textarea at bounding box center [479, 198] width 86 height 34
click at [296, 181] on textarea "Client Action - Lift off at customer request." at bounding box center [479, 198] width 86 height 34
click at [296, 186] on textarea "Client Action - Lift off at customer request." at bounding box center [479, 198] width 86 height 34
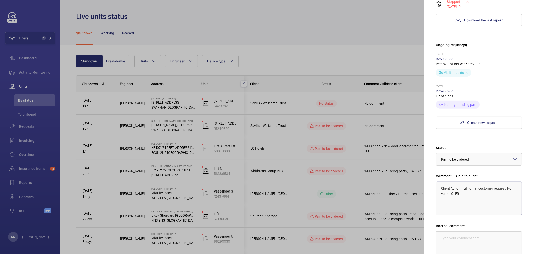
click at [296, 185] on textarea "Client Action - Lift off at customer request. No valid LOLER" at bounding box center [479, 198] width 86 height 34
click at [296, 157] on div "× Part to be ordered" at bounding box center [462, 159] width 40 height 5
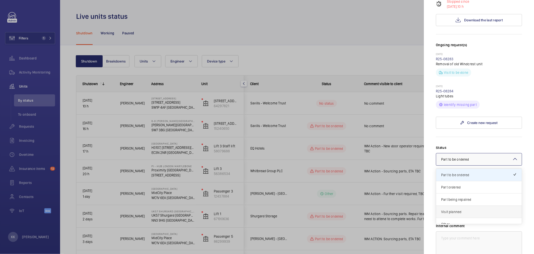
scroll to position [43, 0]
click at [296, 215] on span "Other" at bounding box center [480, 217] width 76 height 5
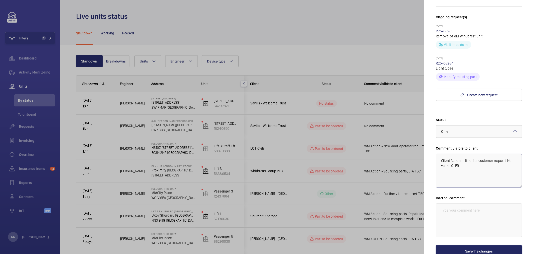
scroll to position [162, 0]
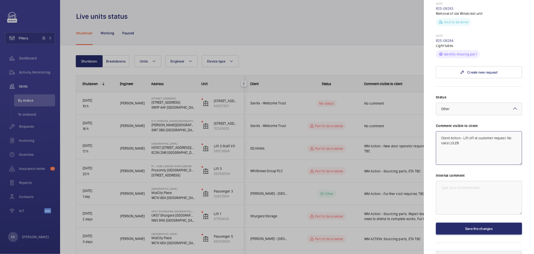
type textarea "Client Action - Lift off at customer request. No valid LOLER"
click at [296, 251] on button "Pause the unit" at bounding box center [479, 257] width 86 height 12
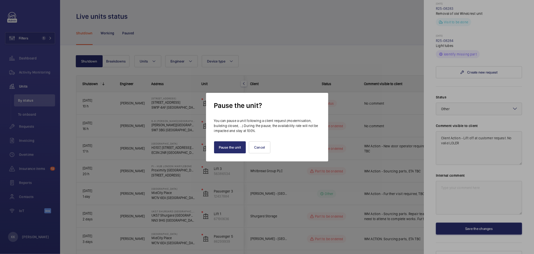
click at [296, 161] on div at bounding box center [267, 127] width 534 height 254
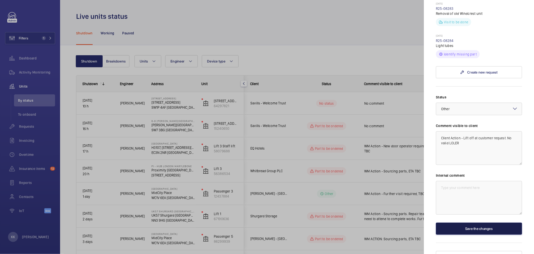
click at [296, 222] on button "Save the changes" at bounding box center [479, 228] width 86 height 12
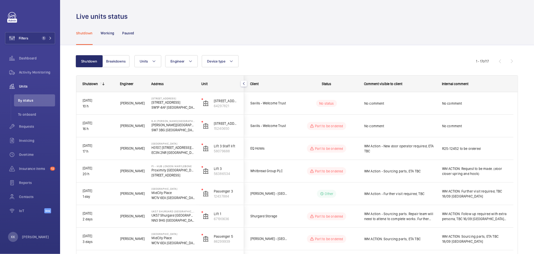
scroll to position [0, 0]
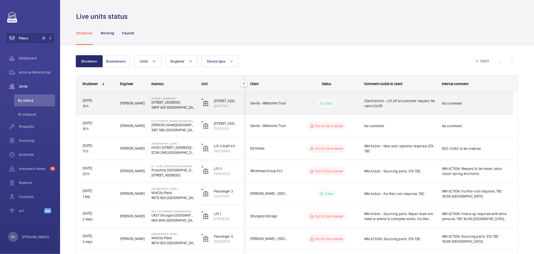
click at [296, 105] on span "Client Action - Lift off at customer request. No valid LOLER" at bounding box center [400, 103] width 71 height 10
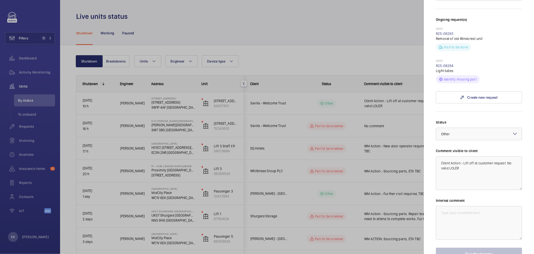
scroll to position [162, 0]
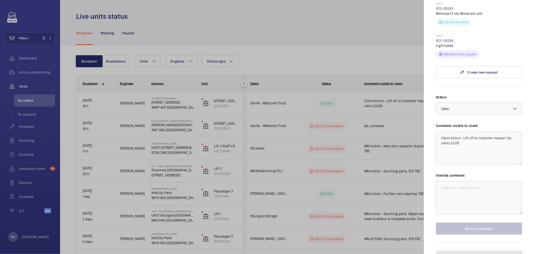
click at [296, 251] on button "Pause the unit" at bounding box center [479, 257] width 86 height 12
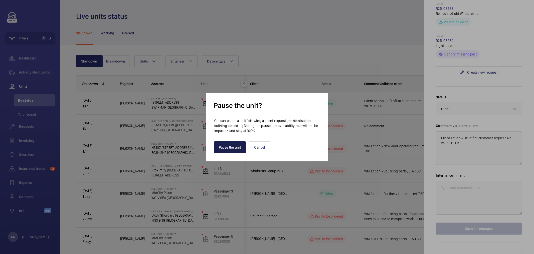
click at [226, 151] on button "Pause the unit" at bounding box center [230, 147] width 32 height 12
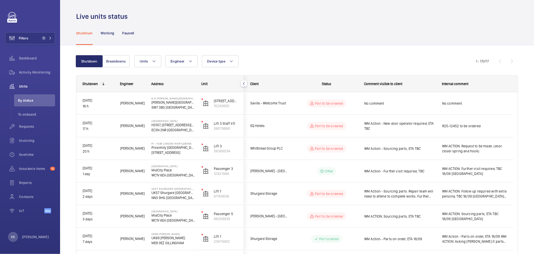
click at [296, 43] on div "Shutdown Working Paused" at bounding box center [297, 33] width 442 height 24
click at [296, 41] on div "Shutdown Working Paused" at bounding box center [297, 33] width 442 height 24
click at [56, 37] on div "Filters 1 Dashboard Activity Monitoring Units By status To onboard Requests Inv…" at bounding box center [30, 127] width 60 height 254
click at [50, 37] on mat-icon at bounding box center [50, 38] width 3 height 3
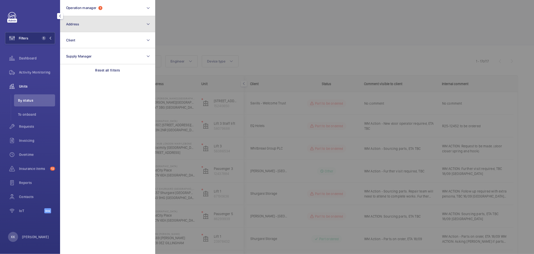
click at [100, 24] on button "Address" at bounding box center [107, 24] width 95 height 16
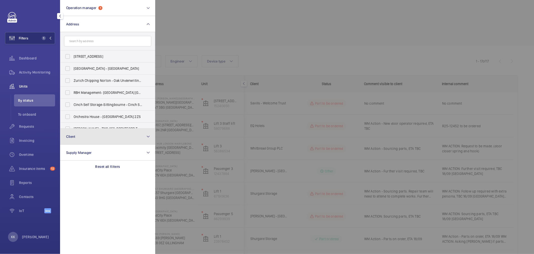
click at [75, 135] on button "Client" at bounding box center [107, 136] width 95 height 16
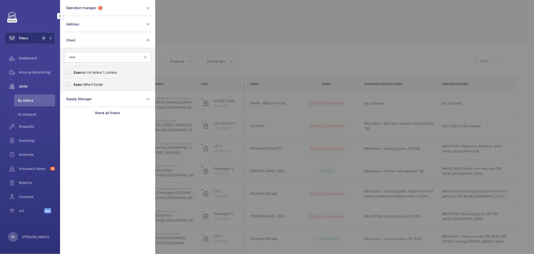
type input "esse"
click at [103, 73] on span "Esse ndi UK Hotels 1 Limited" at bounding box center [108, 72] width 69 height 5
click at [73, 73] on input "Esse ndi UK Hotels 1 Limited" at bounding box center [68, 72] width 10 height 10
checkbox input "true"
click at [296, 46] on div at bounding box center [422, 127] width 534 height 254
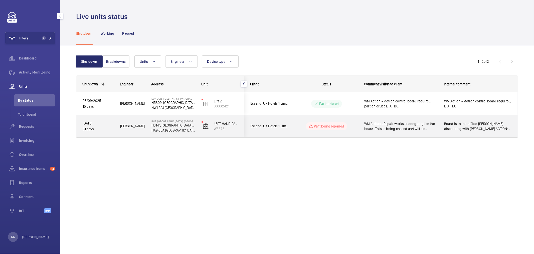
click at [296, 125] on span "WM Action - Repair works are ongoing for the board. This is being chased and wi…" at bounding box center [401, 126] width 73 height 10
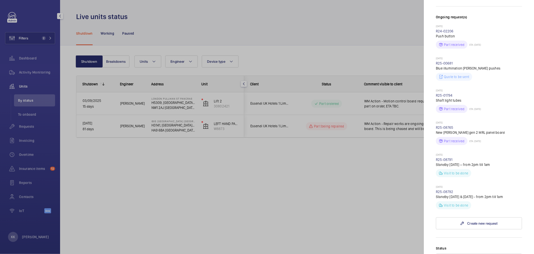
scroll to position [251, 0]
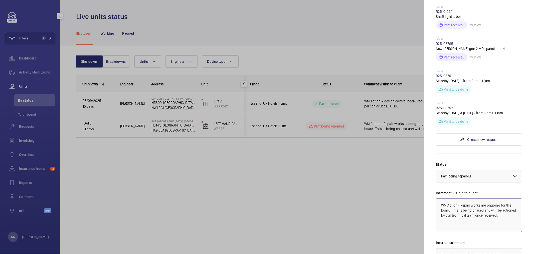
click at [296, 198] on textarea "WM Action - Repair works are ongoing for the board. This is being chased and wi…" at bounding box center [479, 215] width 86 height 34
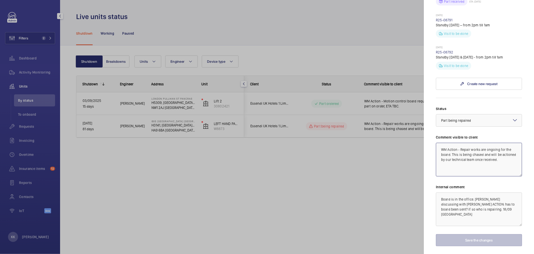
scroll to position [308, 0]
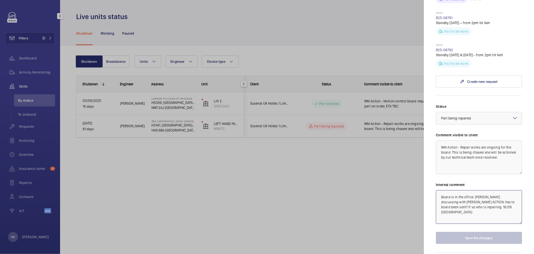
drag, startPoint x: 482, startPoint y: 201, endPoint x: 429, endPoint y: 163, distance: 65.0
click at [296, 163] on mat-sidenav "Stopped unit IBIS LONDON WEMBLEY H3141, IBIS LONDON WEMBLEY, South Way Wembley …" at bounding box center [479, 127] width 110 height 254
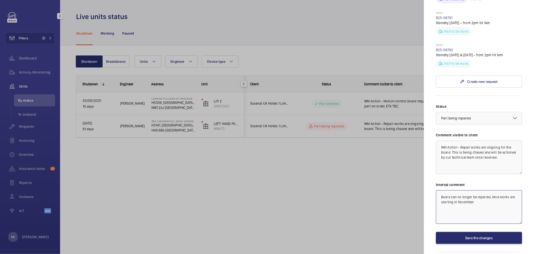
click at [296, 190] on textarea "Board can no longer be repaired, Mod works are starting in November" at bounding box center [479, 207] width 86 height 34
click at [296, 190] on textarea "Board can no longer be repaired, Mod works are starting in October" at bounding box center [479, 207] width 86 height 34
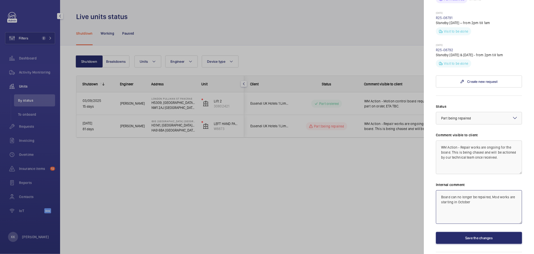
type textarea "Board can no longer be repaired, Mod works are starting in October"
drag, startPoint x: 453, startPoint y: 134, endPoint x: 518, endPoint y: 161, distance: 70.9
click at [296, 161] on div "Status Select a status × Part being repaired × Comment visible to client WM Act…" at bounding box center [479, 174] width 86 height 140
click at [296, 140] on textarea "WM Action - Repair works are ongoing for the board." at bounding box center [479, 157] width 86 height 34
type textarea "WM Action - Repair works are ongoing for the board."
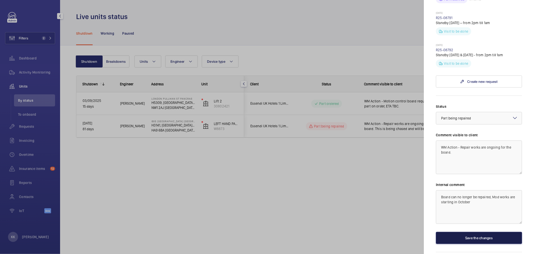
click at [296, 232] on button "Save the changes" at bounding box center [479, 238] width 86 height 12
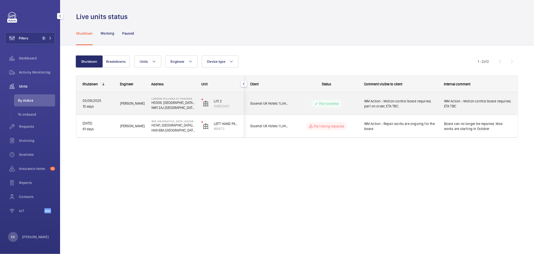
click at [296, 106] on span "WM Action - Motion control board required, part on order, ETA TBC." at bounding box center [401, 103] width 73 height 10
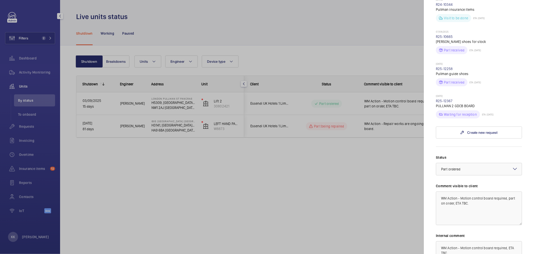
scroll to position [251, 0]
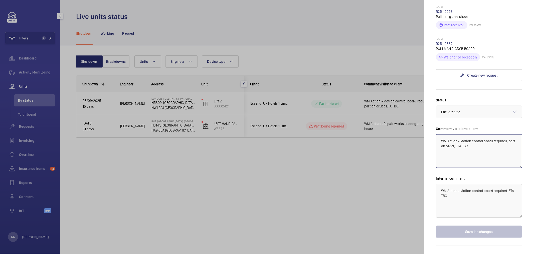
click at [296, 134] on textarea "WM Action - Motion control board required, part on order, ETA TBC." at bounding box center [479, 151] width 86 height 34
click at [296, 144] on textarea "WM Action - Motion control board required, part on order, ETA TBC." at bounding box center [479, 151] width 86 height 34
drag, startPoint x: 479, startPoint y: 137, endPoint x: 470, endPoint y: 138, distance: 9.6
click at [296, 138] on textarea "WM Action - Motion control board required, part on order, ETA TBC." at bounding box center [479, 151] width 86 height 34
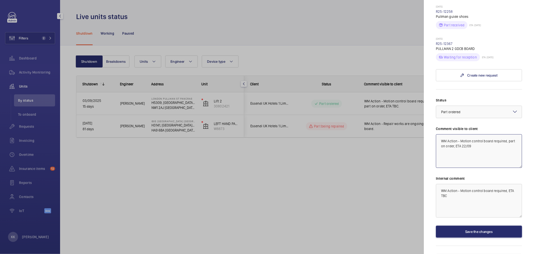
click at [296, 150] on textarea "WM Action - Motion control board required, part on order, ETA 22/09" at bounding box center [479, 151] width 86 height 34
type textarea "WM Action - Motion control board required, part on order, ETA 22/09"
click at [296, 225] on button "Save the changes" at bounding box center [479, 231] width 86 height 12
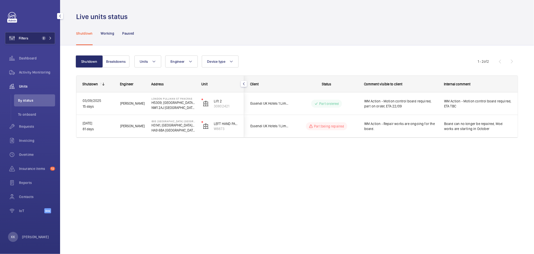
click at [50, 38] on mat-icon at bounding box center [50, 38] width 3 height 3
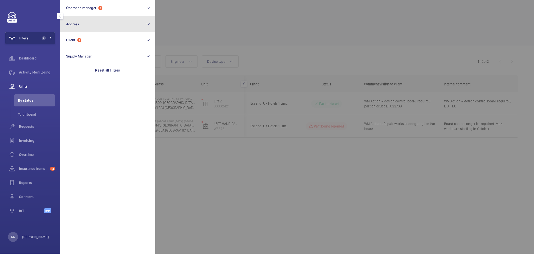
click at [70, 31] on button "Address" at bounding box center [107, 24] width 95 height 16
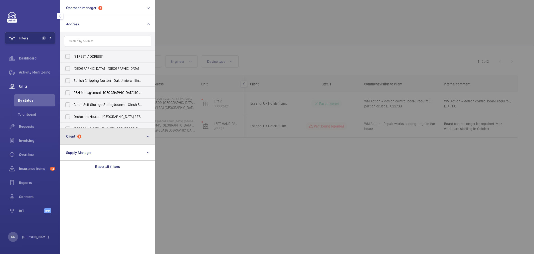
click at [87, 135] on button "Client 1" at bounding box center [107, 136] width 95 height 16
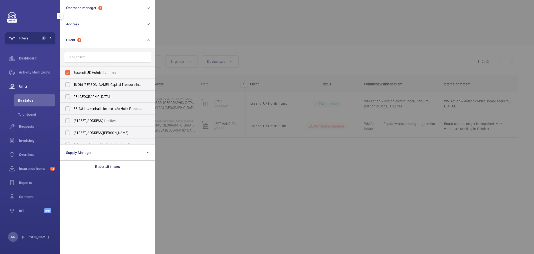
click at [106, 75] on span "Essendi UK Hotels 1 Limited" at bounding box center [108, 72] width 69 height 5
click at [73, 75] on input "Essendi UK Hotels 1 Limited" at bounding box center [68, 72] width 10 height 10
checkbox input "false"
click at [278, 18] on div at bounding box center [422, 127] width 534 height 254
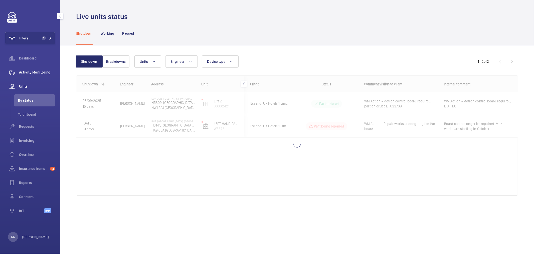
click at [39, 73] on span "Activity Monitoring" at bounding box center [37, 72] width 36 height 5
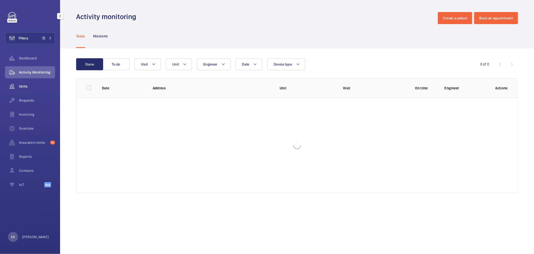
click at [41, 81] on div "Units" at bounding box center [30, 86] width 50 height 12
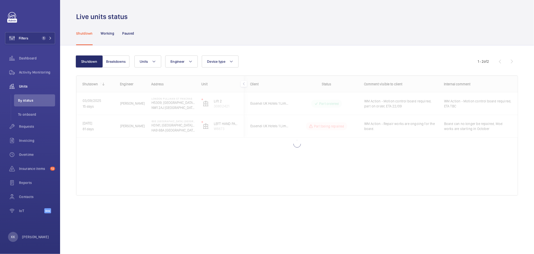
click at [243, 30] on div "Shutdown Working Paused" at bounding box center [297, 33] width 442 height 24
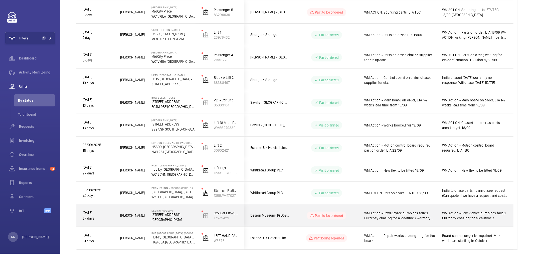
scroll to position [196, 0]
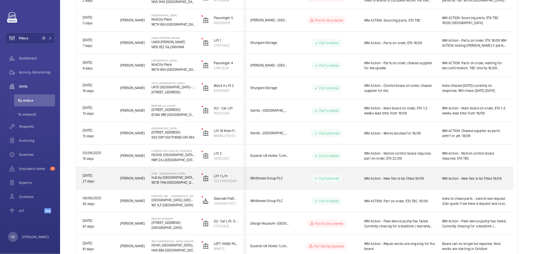
click at [296, 180] on span "WM Action - New flex to be fitted 18/09" at bounding box center [400, 178] width 71 height 5
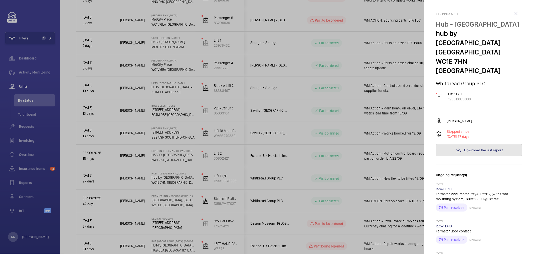
click at [296, 144] on button "Download the last report" at bounding box center [479, 150] width 86 height 12
click at [274, 92] on div at bounding box center [267, 127] width 534 height 254
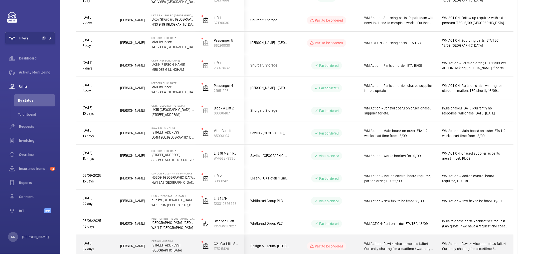
scroll to position [168, 0]
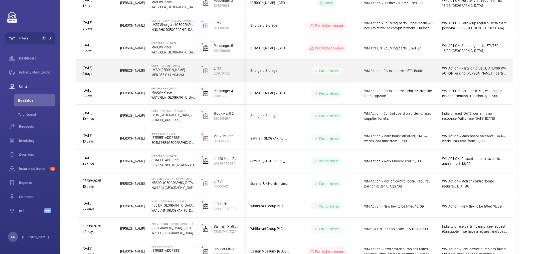
click at [296, 75] on div "WM Action - Parts on order, ETA 18/09" at bounding box center [400, 71] width 71 height 12
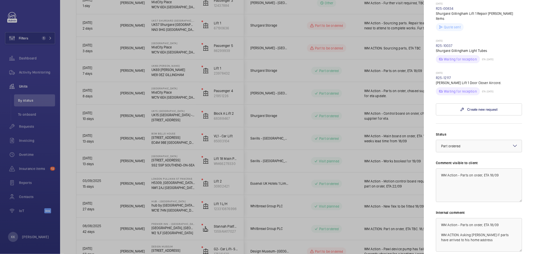
scroll to position [212, 0]
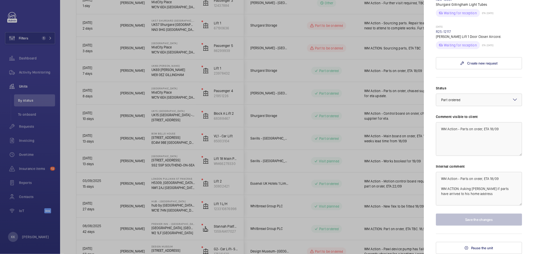
click at [296, 197] on div at bounding box center [267, 127] width 534 height 254
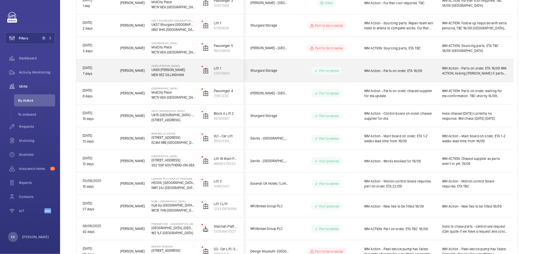
click at [296, 71] on span "WM Action - Parts on order, ETA 18/09" at bounding box center [400, 70] width 71 height 5
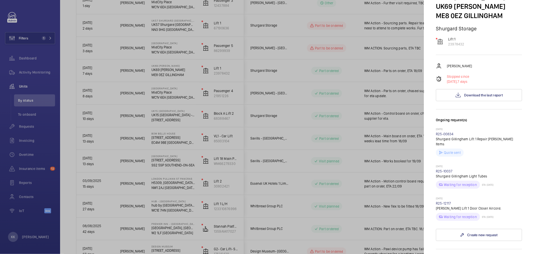
scroll to position [56, 0]
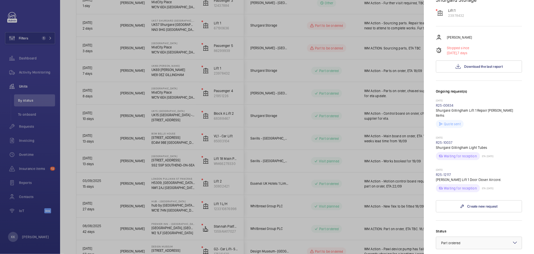
drag, startPoint x: 454, startPoint y: 154, endPoint x: 436, endPoint y: 154, distance: 18.0
click at [296, 154] on mat-sidenav "Stopped unit UK69 Shurgard Gillingham UK69 Shurgard Gillingham ME8 0EZ GILLINGH…" at bounding box center [479, 127] width 110 height 254
copy link "R25-10037"
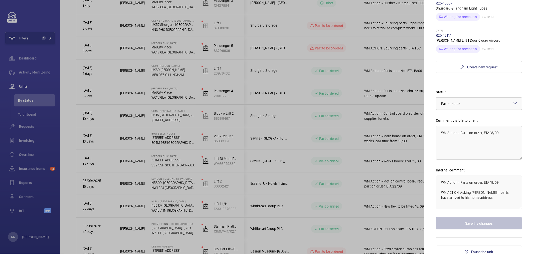
scroll to position [139, 0]
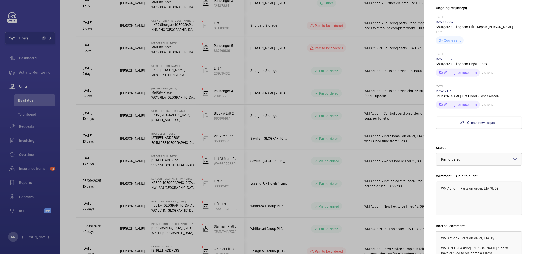
drag, startPoint x: 465, startPoint y: 103, endPoint x: 434, endPoint y: 104, distance: 30.3
click at [296, 104] on mat-sidenav "Stopped unit UK69 Shurgard Gillingham UK69 Shurgard Gillingham ME8 0EZ GILLINGH…" at bounding box center [479, 127] width 110 height 254
copy link "R25-12117"
click at [296, 93] on link "R25-12117" at bounding box center [443, 91] width 15 height 4
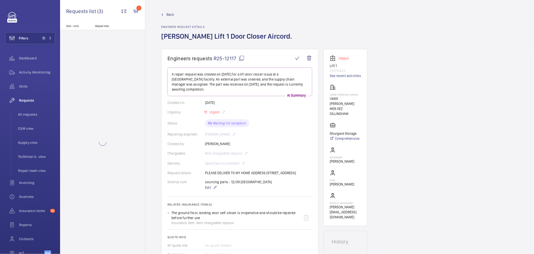
scroll to position [56, 0]
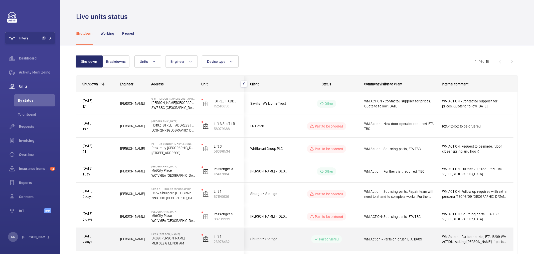
click at [296, 233] on div "WM Action - Parts on order, ETA 18/09" at bounding box center [400, 239] width 71 height 12
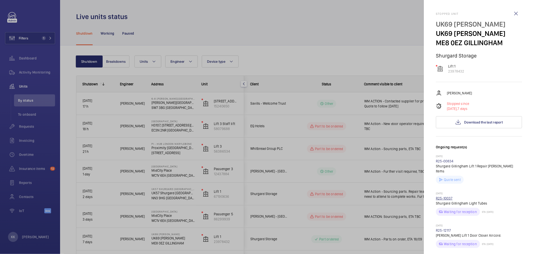
click at [296, 200] on link "R25-10037" at bounding box center [444, 198] width 17 height 4
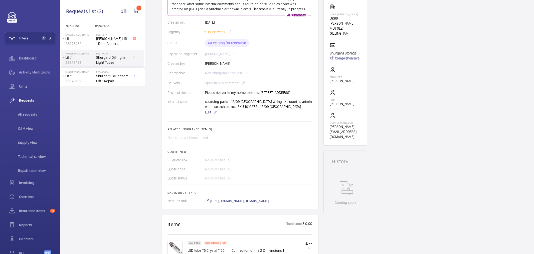
scroll to position [83, 0]
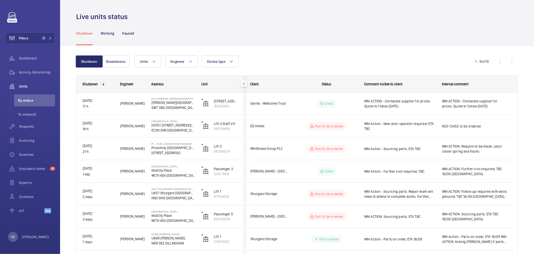
click at [296, 54] on div "Shutdown Breakdowns Units Engineer Device type More filters Reset all filters 1…" at bounding box center [297, 256] width 442 height 418
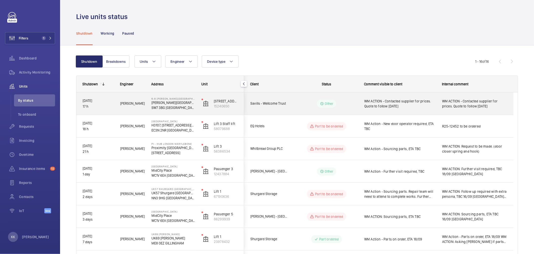
scroll to position [28, 0]
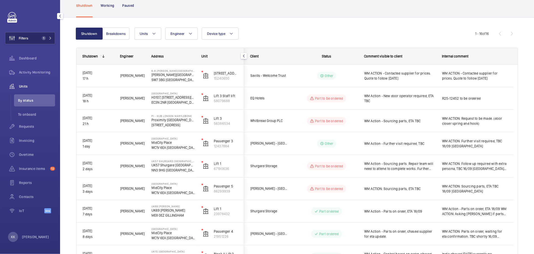
click at [48, 39] on span "1" at bounding box center [46, 38] width 12 height 4
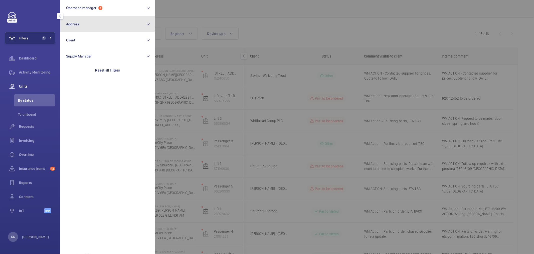
click at [82, 25] on button "Address" at bounding box center [107, 24] width 95 height 16
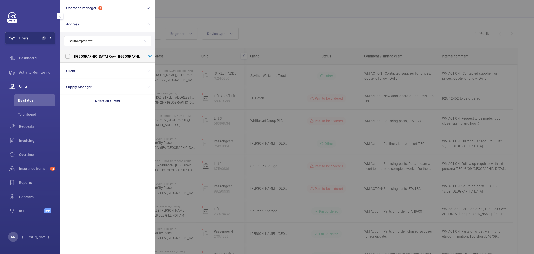
type input "southampton row"
click at [107, 57] on span "1 Southampton Row - 1 Southampton Row , LONDON WC1B 5HA" at bounding box center [108, 56] width 69 height 5
click at [73, 57] on input "1 Southampton Row - 1 Southampton Row , LONDON WC1B 5HA" at bounding box center [68, 56] width 10 height 10
checkbox input "true"
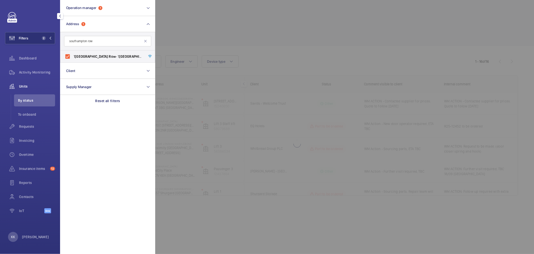
click at [296, 38] on div at bounding box center [422, 127] width 534 height 254
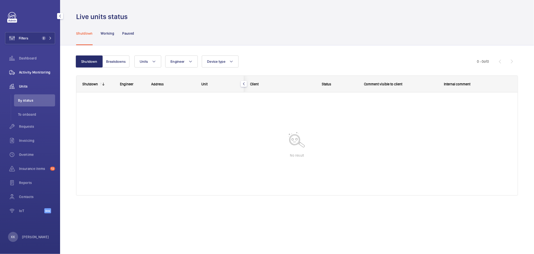
click at [32, 72] on span "Activity Monitoring" at bounding box center [37, 72] width 36 height 5
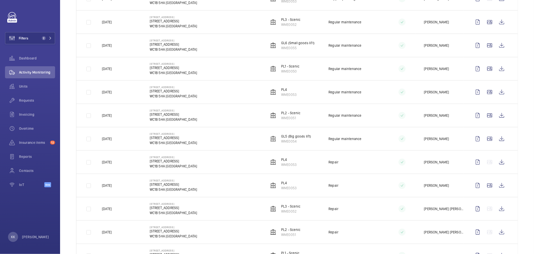
scroll to position [167, 0]
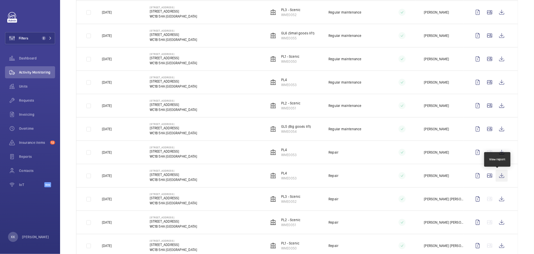
click at [296, 178] on wm-front-icon-button at bounding box center [502, 175] width 12 height 12
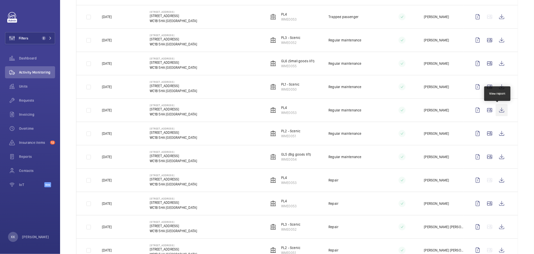
click at [296, 112] on wm-front-icon-button at bounding box center [502, 110] width 12 height 12
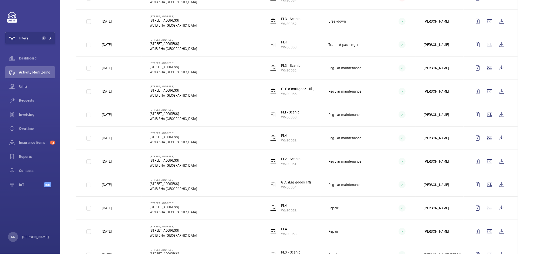
scroll to position [83, 0]
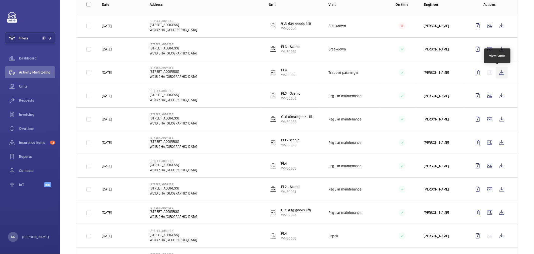
click at [296, 76] on wm-front-icon-button at bounding box center [502, 72] width 12 height 12
click at [45, 34] on button "Filters 2" at bounding box center [30, 38] width 50 height 12
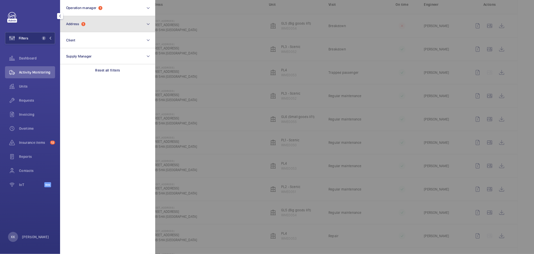
click at [86, 30] on button "Address 1" at bounding box center [107, 24] width 95 height 16
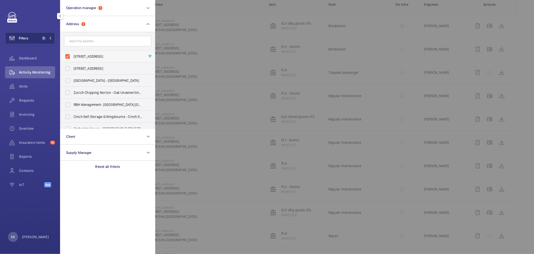
click at [87, 54] on span "1 Southampton Row - 1 Southampton Row, LONDON WC1B 5HA" at bounding box center [108, 56] width 69 height 5
click at [73, 54] on input "1 Southampton Row - 1 Southampton Row, LONDON WC1B 5HA" at bounding box center [68, 56] width 10 height 10
checkbox input "false"
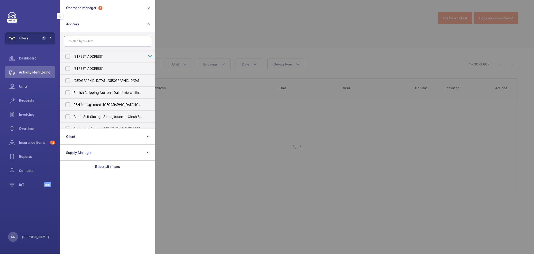
click at [91, 40] on input "text" at bounding box center [107, 41] width 87 height 11
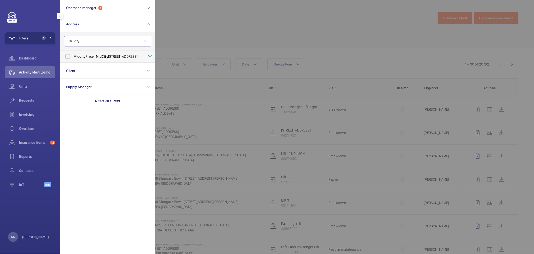
type input "midcity"
click at [103, 56] on span "MidCity" at bounding box center [102, 56] width 12 height 4
click at [73, 56] on input "Midcity Place - MidCity Place, LONDON WC1V 6EA" at bounding box center [68, 56] width 10 height 10
checkbox input "true"
click at [218, 38] on div at bounding box center [422, 127] width 534 height 254
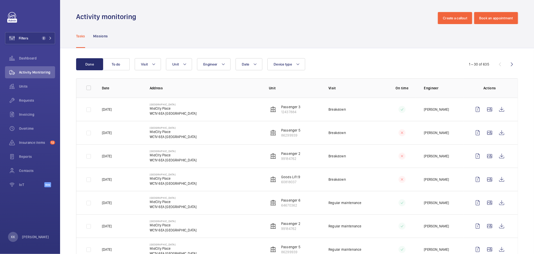
click at [110, 69] on button "To do" at bounding box center [116, 64] width 27 height 12
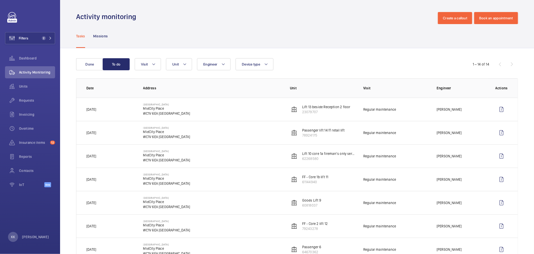
click at [138, 29] on div "Tasks Missions" at bounding box center [297, 36] width 442 height 24
drag, startPoint x: 199, startPoint y: 27, endPoint x: 217, endPoint y: 105, distance: 80.3
click at [199, 27] on div "Tasks Missions" at bounding box center [297, 36] width 442 height 24
click at [34, 34] on button "Filters 2" at bounding box center [30, 38] width 50 height 12
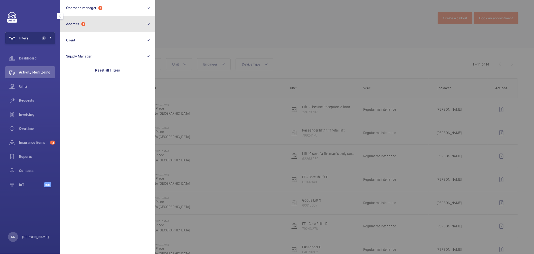
click at [91, 23] on button "Address 1" at bounding box center [107, 24] width 95 height 16
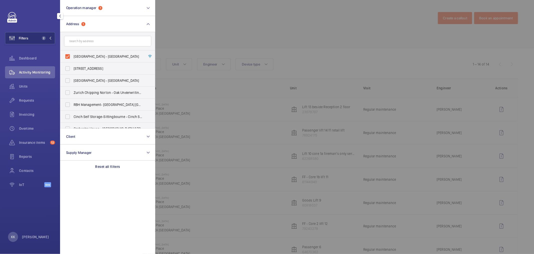
click at [89, 52] on label "Midcity Place - MidCity Place, LONDON WC1V 6EA" at bounding box center [103, 56] width 87 height 12
click at [73, 52] on input "Midcity Place - MidCity Place, LONDON WC1V 6EA" at bounding box center [68, 56] width 10 height 10
checkbox input "false"
click at [231, 49] on div at bounding box center [422, 127] width 534 height 254
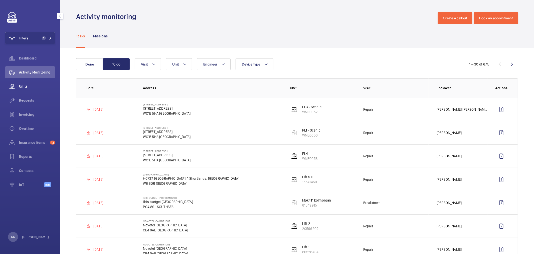
click at [26, 86] on span "Units" at bounding box center [37, 86] width 36 height 5
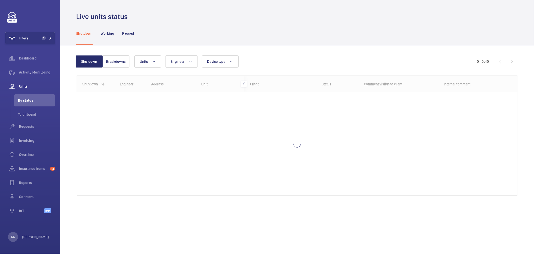
click at [279, 42] on div "Shutdown Working Paused" at bounding box center [297, 33] width 442 height 24
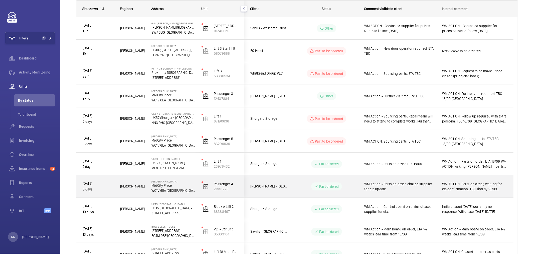
scroll to position [83, 0]
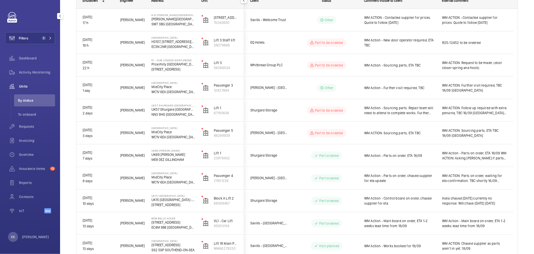
click at [49, 45] on div "Filters 1 Dashboard Activity Monitoring Units By status To onboard Requests Inv…" at bounding box center [30, 115] width 50 height 206
click at [49, 38] on mat-icon at bounding box center [50, 38] width 3 height 3
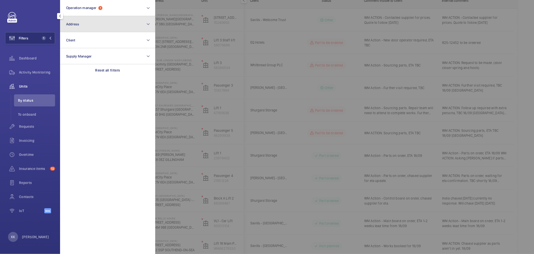
click at [103, 26] on button "Address" at bounding box center [107, 24] width 95 height 16
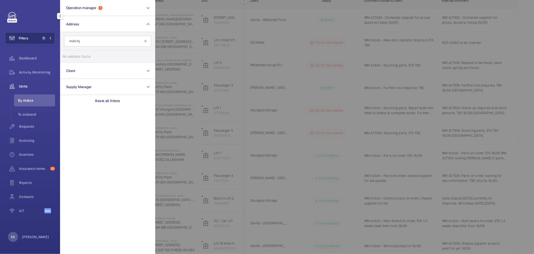
click at [76, 40] on input "midicity" at bounding box center [107, 41] width 87 height 11
type input "midcity"
click at [95, 53] on label "Midcity Place - MidCity Place, LONDON WC1V 6EA" at bounding box center [103, 56] width 87 height 12
click at [73, 53] on input "Midcity Place - MidCity Place, LONDON WC1V 6EA" at bounding box center [68, 56] width 10 height 10
checkbox input "true"
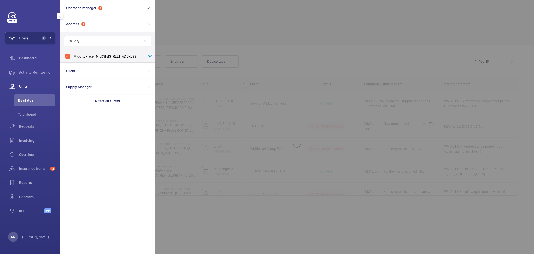
click at [240, 68] on div at bounding box center [422, 127] width 534 height 254
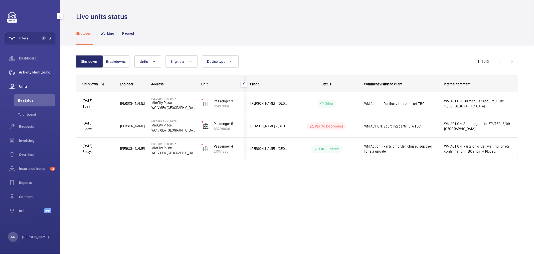
click at [38, 70] on span "Activity Monitoring" at bounding box center [37, 72] width 36 height 5
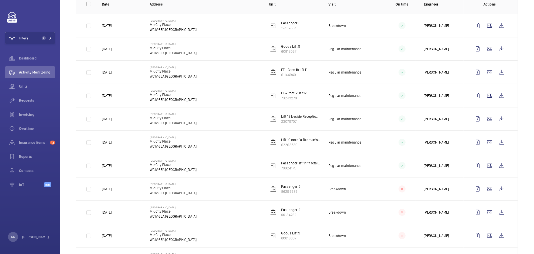
scroll to position [83, 0]
click at [89, 48] on td at bounding box center [85, 48] width 18 height 23
click at [88, 48] on td at bounding box center [85, 48] width 18 height 23
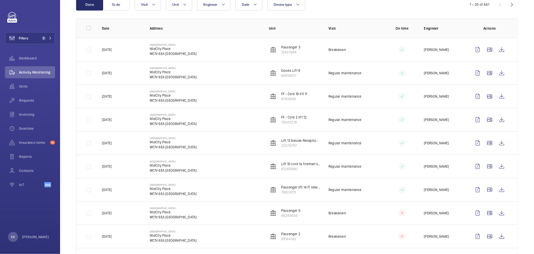
scroll to position [28, 0]
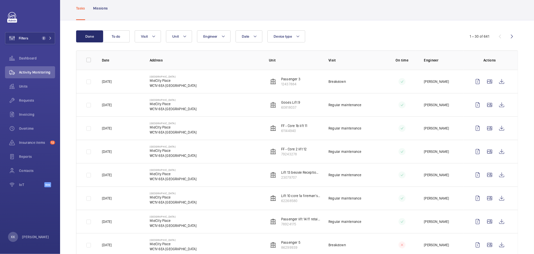
click at [82, 108] on td at bounding box center [85, 104] width 18 height 23
click at [89, 107] on td at bounding box center [85, 104] width 18 height 23
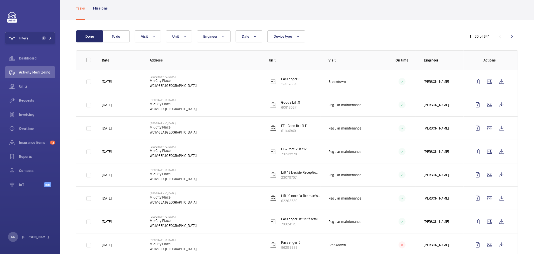
click at [89, 107] on td at bounding box center [85, 104] width 18 height 23
click at [296, 103] on wm-front-icon-button at bounding box center [502, 105] width 12 height 12
click at [86, 57] on input "checkbox" at bounding box center [89, 60] width 10 height 10
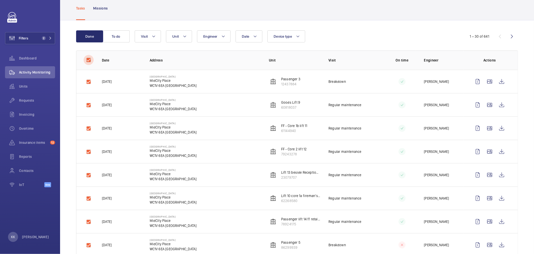
checkbox input "true"
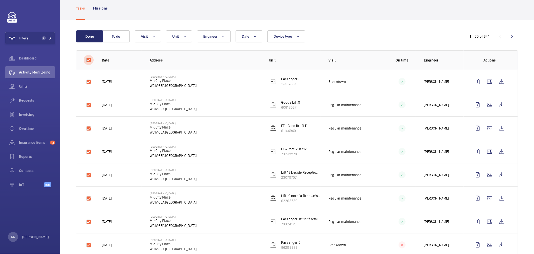
checkbox input "true"
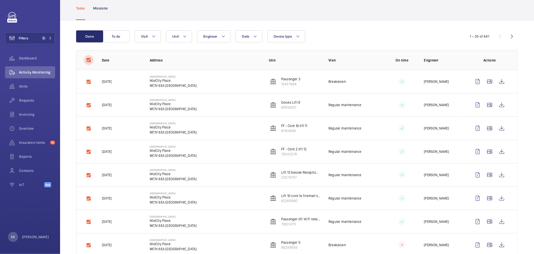
checkbox input "true"
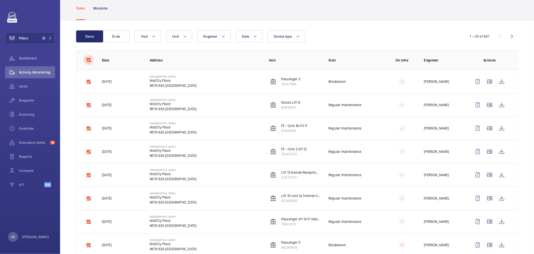
checkbox input "true"
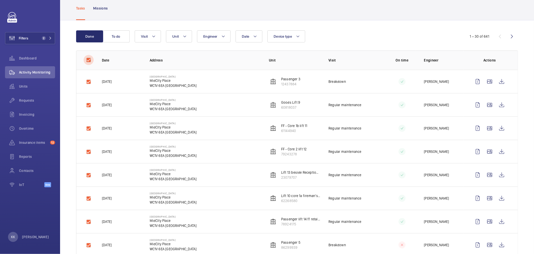
checkbox input "true"
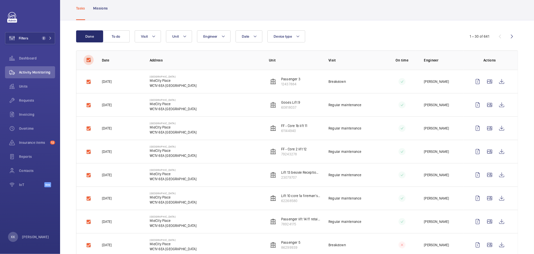
checkbox input "true"
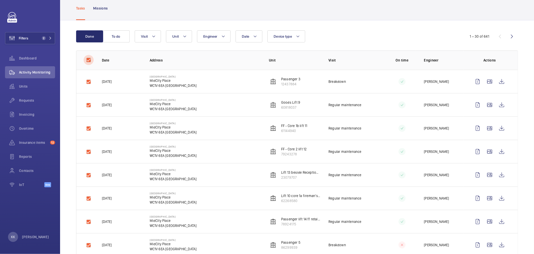
checkbox input "true"
click at [89, 84] on td at bounding box center [85, 81] width 18 height 23
click at [88, 82] on td at bounding box center [85, 81] width 18 height 23
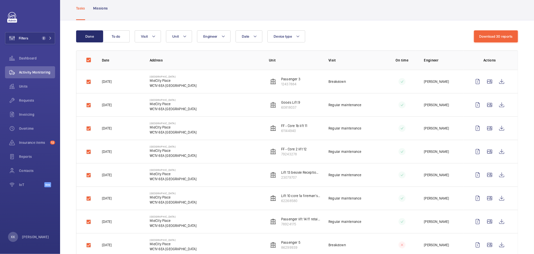
click at [88, 82] on td at bounding box center [85, 81] width 18 height 23
click at [88, 60] on input "checkbox" at bounding box center [89, 60] width 10 height 10
checkbox input "false"
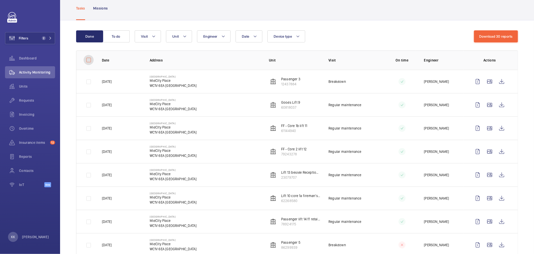
checkbox input "false"
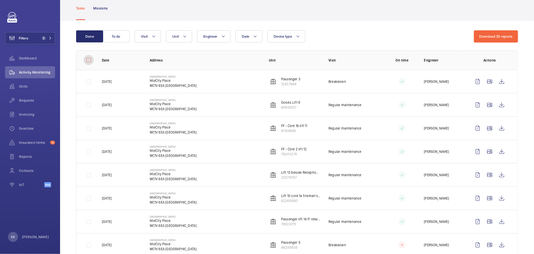
checkbox input "false"
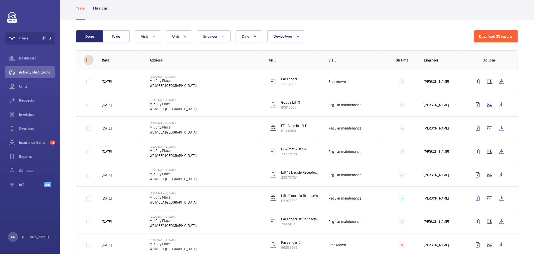
checkbox input "false"
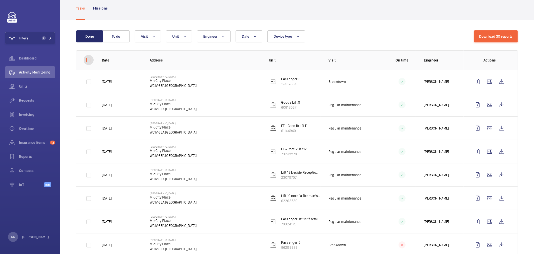
checkbox input "false"
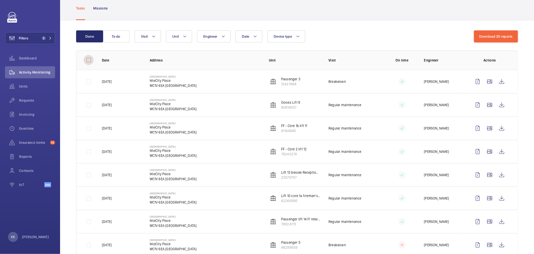
checkbox input "false"
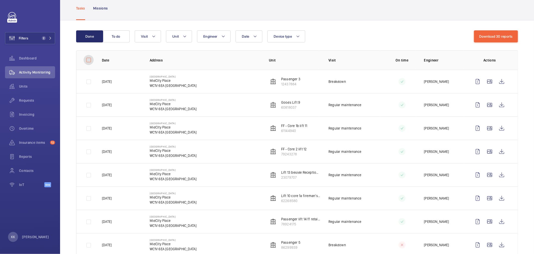
checkbox input "false"
click at [88, 60] on input "checkbox" at bounding box center [89, 60] width 10 height 10
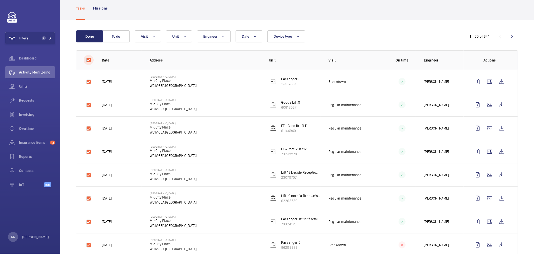
checkbox input "true"
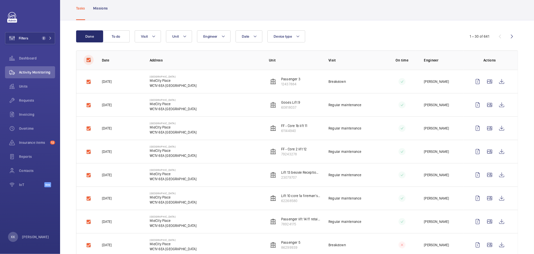
checkbox input "true"
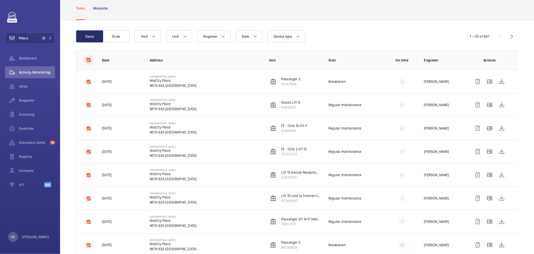
checkbox input "true"
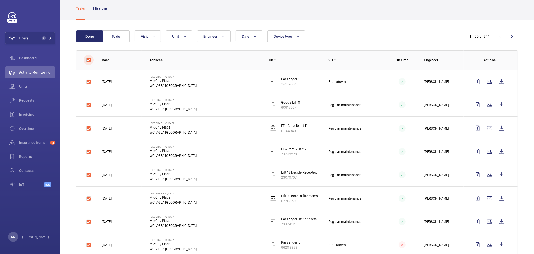
checkbox input "true"
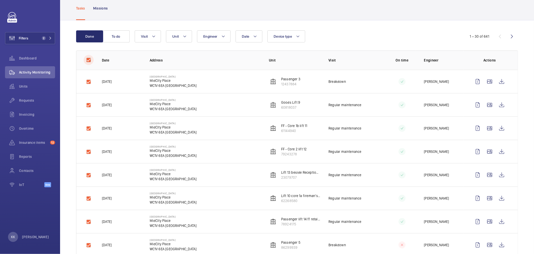
checkbox input "true"
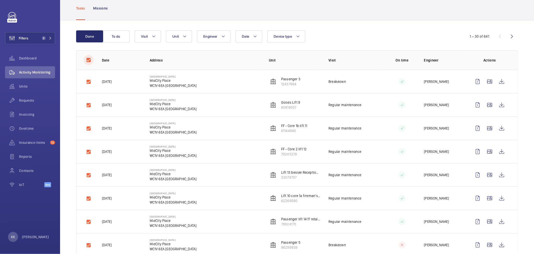
checkbox input "true"
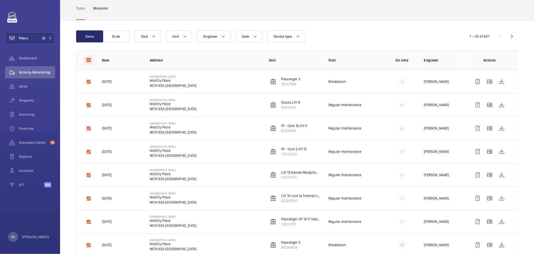
checkbox input "true"
click at [88, 60] on input "checkbox" at bounding box center [89, 60] width 10 height 10
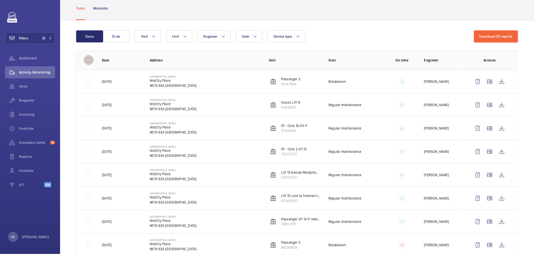
checkbox input "false"
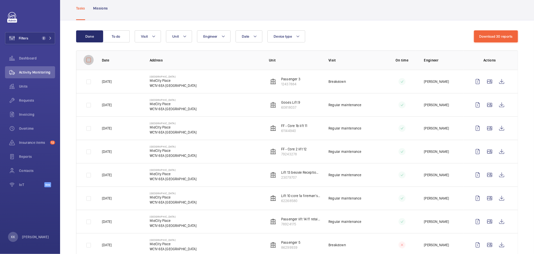
checkbox input "false"
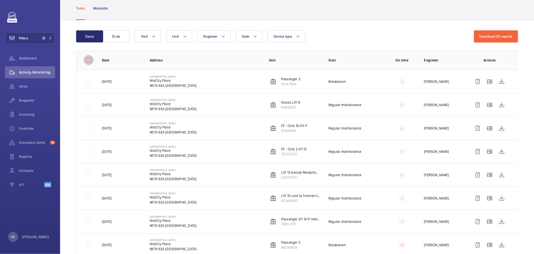
checkbox input "false"
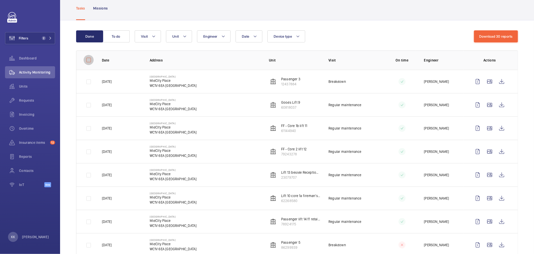
checkbox input "false"
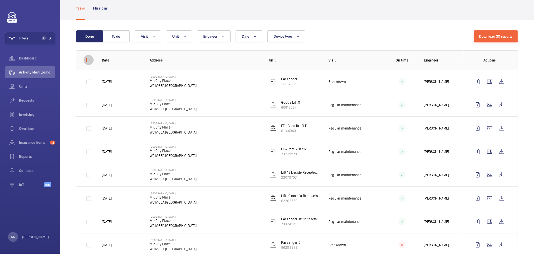
checkbox input "false"
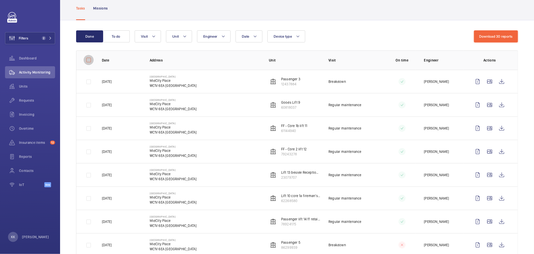
checkbox input "false"
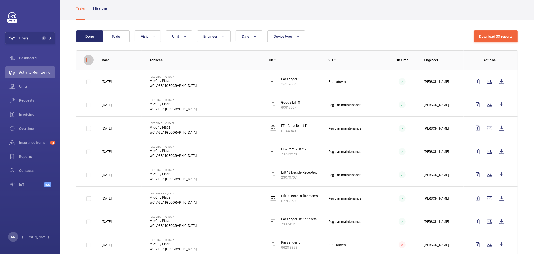
checkbox input "false"
click at [88, 104] on td at bounding box center [85, 104] width 18 height 23
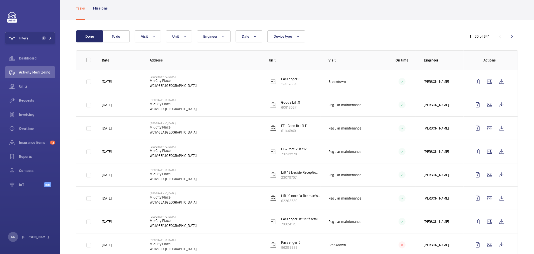
click at [88, 104] on td at bounding box center [85, 104] width 18 height 23
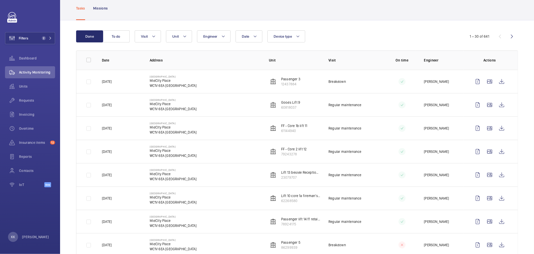
click at [88, 104] on td at bounding box center [85, 104] width 18 height 23
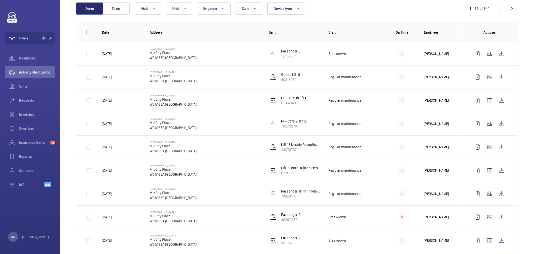
click at [90, 54] on td at bounding box center [85, 53] width 18 height 23
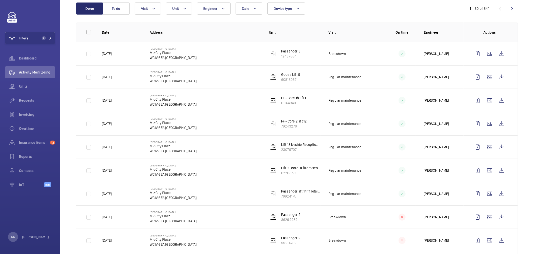
click at [90, 54] on td at bounding box center [85, 53] width 18 height 23
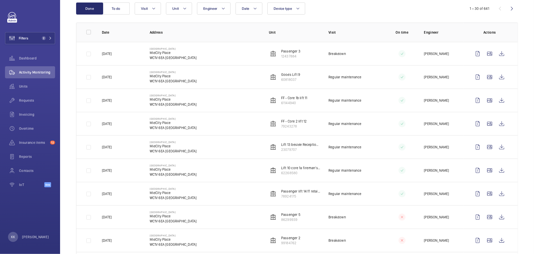
click at [90, 54] on td at bounding box center [85, 53] width 18 height 23
click at [217, 8] on span "Engineer" at bounding box center [210, 9] width 14 height 4
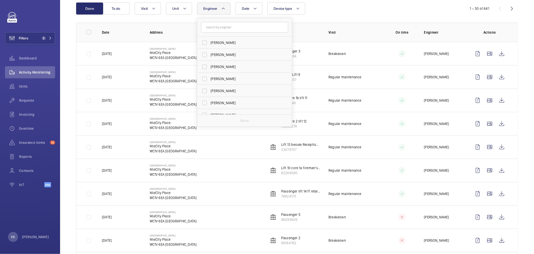
click at [224, 27] on input "text" at bounding box center [244, 27] width 87 height 11
click at [206, 29] on input "am" at bounding box center [244, 27] width 87 height 11
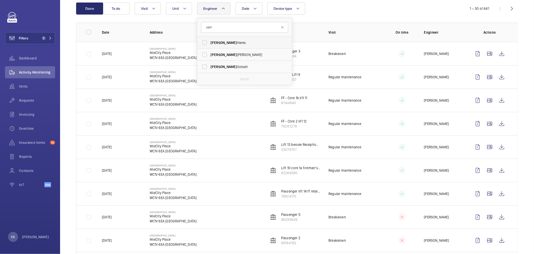
type input "sam"
click at [222, 38] on label "Sam Hares" at bounding box center [240, 43] width 87 height 12
click at [210, 38] on input "Sam Hares" at bounding box center [205, 43] width 10 height 10
checkbox input "true"
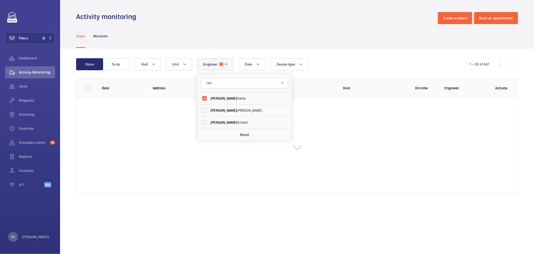
click at [249, 49] on div "Done To do Date Engineer 1 sam Sam Hares Sam Williams Sam Gotsell Reset Unit De…" at bounding box center [297, 126] width 474 height 157
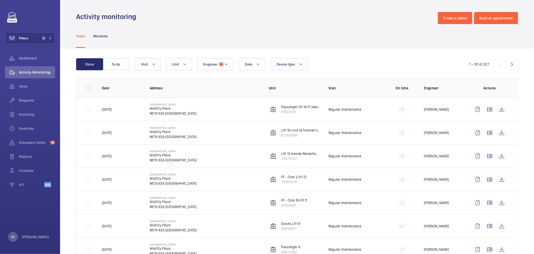
click at [243, 20] on div "Activity monitoring Create a callout Book an appointment" at bounding box center [297, 18] width 442 height 12
click at [50, 34] on button "Filters 2" at bounding box center [30, 38] width 50 height 12
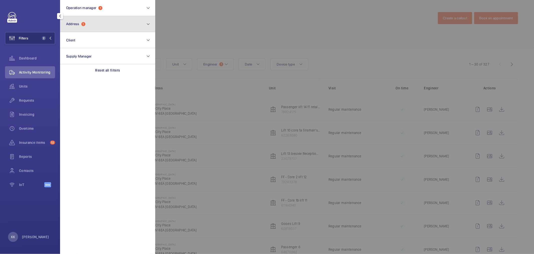
click at [83, 24] on span "1" at bounding box center [83, 24] width 4 height 4
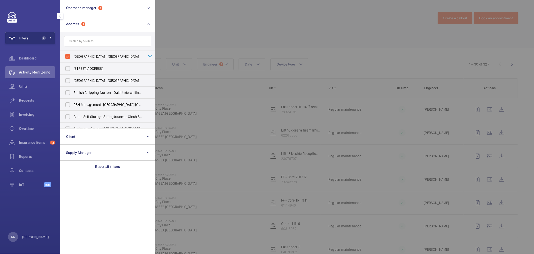
click at [240, 36] on div at bounding box center [422, 127] width 534 height 254
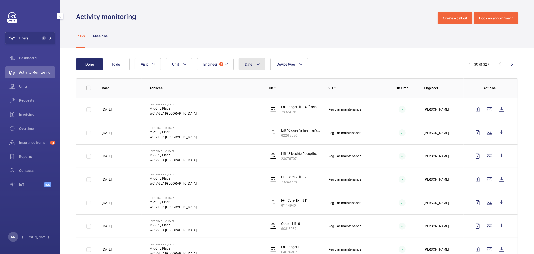
click at [255, 65] on button "Date" at bounding box center [252, 64] width 27 height 12
click at [257, 144] on span "16" at bounding box center [258, 144] width 10 height 10
type input "[DATE]"
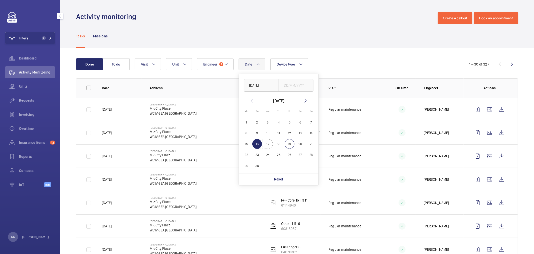
click at [268, 144] on span "17" at bounding box center [268, 144] width 10 height 10
type input "[DATE]"
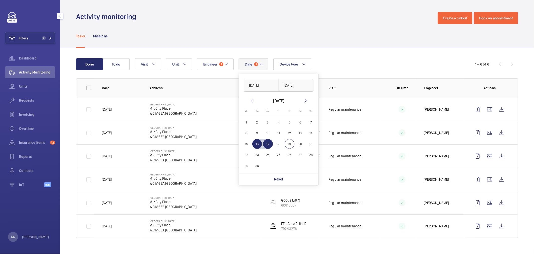
click at [296, 56] on div "Done To do Date 1 16/09/2025 17/09/2025 September 2025 Monday Mo Tuesday Tu Wed…" at bounding box center [297, 148] width 474 height 201
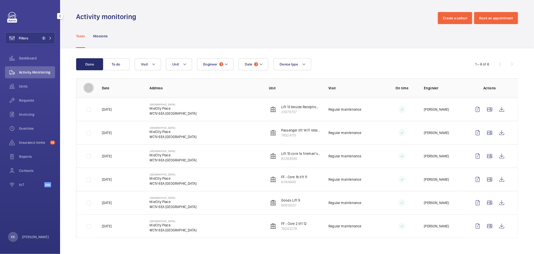
click at [89, 87] on input "checkbox" at bounding box center [89, 88] width 10 height 10
checkbox input "true"
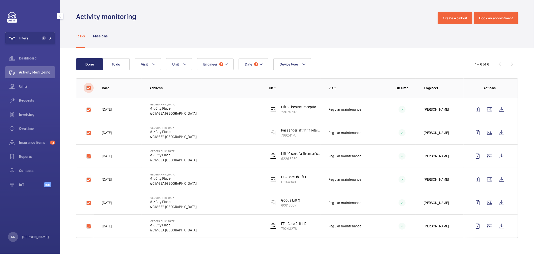
checkbox input "true"
click at [296, 66] on button "Download 6 reports" at bounding box center [498, 64] width 42 height 12
click at [296, 65] on button "Download 6 reports" at bounding box center [498, 64] width 42 height 12
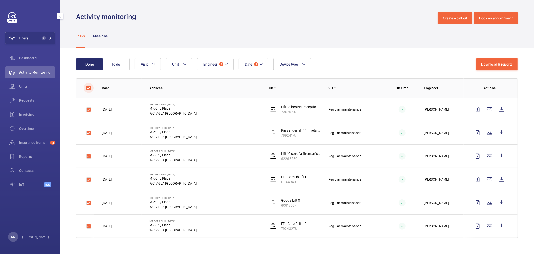
click at [89, 88] on input "checkbox" at bounding box center [89, 88] width 10 height 10
checkbox input "false"
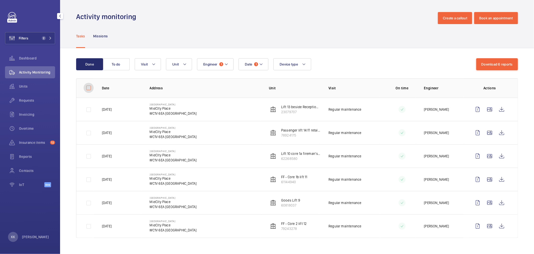
checkbox input "false"
click at [88, 107] on td at bounding box center [85, 108] width 18 height 23
click at [90, 111] on td at bounding box center [85, 108] width 18 height 23
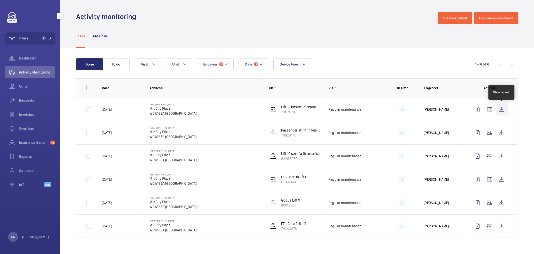
click at [296, 111] on wm-front-icon-button at bounding box center [502, 109] width 12 height 12
click at [296, 133] on wm-front-icon-button at bounding box center [502, 133] width 12 height 12
click at [296, 158] on wm-front-icon-button at bounding box center [502, 156] width 12 height 12
click at [296, 180] on wm-front-icon-button at bounding box center [502, 179] width 12 height 12
click at [296, 203] on wm-front-icon-button at bounding box center [502, 202] width 12 height 12
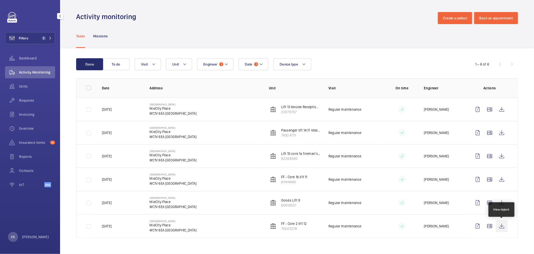
click at [296, 228] on wm-front-icon-button at bounding box center [502, 226] width 12 height 12
click at [23, 33] on span "Filters" at bounding box center [16, 38] width 23 height 12
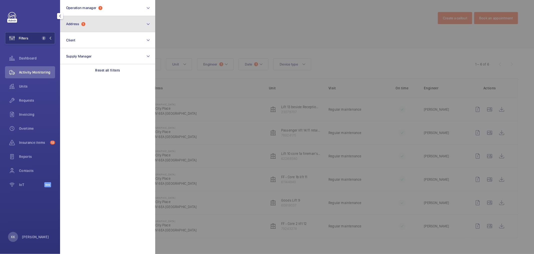
click at [105, 25] on button "Address 1" at bounding box center [107, 24] width 95 height 16
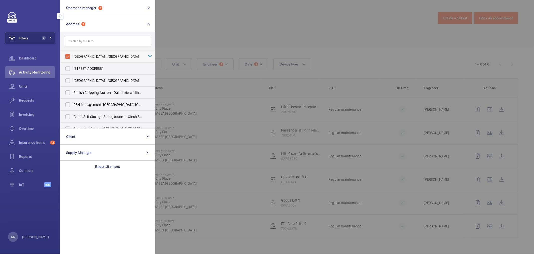
click at [98, 58] on span "Midcity Place - MidCity Place, LONDON WC1V 6EA" at bounding box center [108, 56] width 69 height 5
click at [73, 58] on input "Midcity Place - MidCity Place, LONDON WC1V 6EA" at bounding box center [68, 56] width 10 height 10
checkbox input "false"
click at [244, 40] on div at bounding box center [422, 127] width 534 height 254
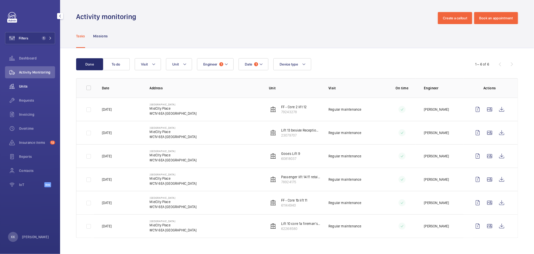
click at [36, 88] on span "Units" at bounding box center [37, 86] width 36 height 5
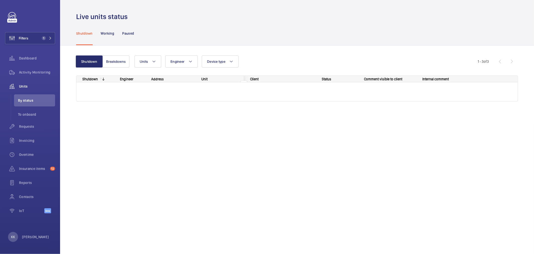
click at [178, 31] on div "Shutdown Working Paused" at bounding box center [297, 33] width 442 height 24
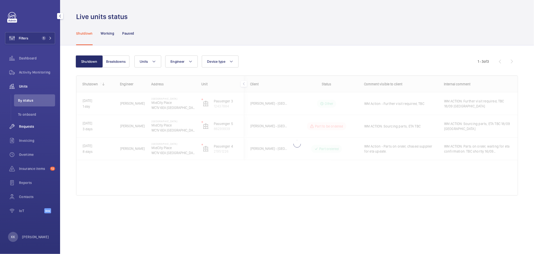
click at [26, 128] on span "Requests" at bounding box center [37, 126] width 36 height 5
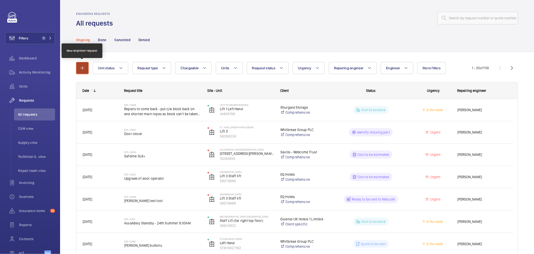
click at [83, 66] on mat-icon "button" at bounding box center [82, 68] width 6 height 6
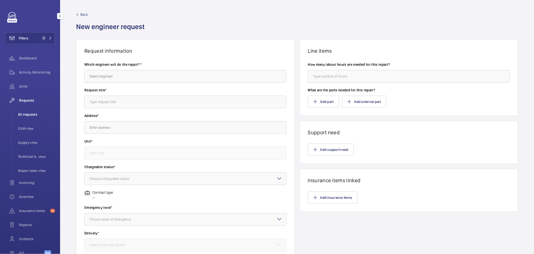
click at [30, 113] on span "All requests" at bounding box center [36, 114] width 37 height 5
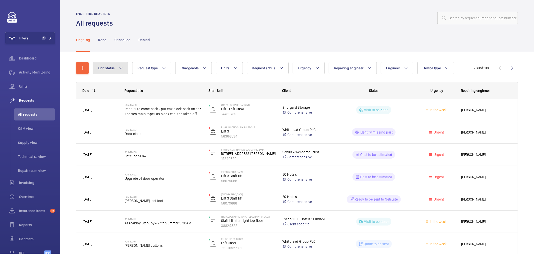
click at [115, 71] on button "Unit status" at bounding box center [111, 68] width 36 height 12
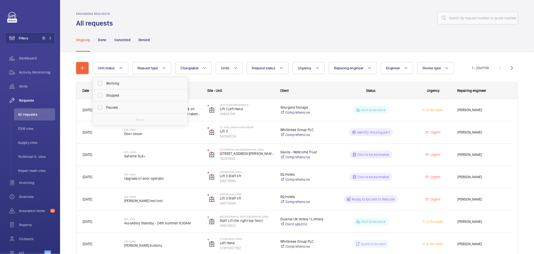
click at [168, 46] on div "Ongoing Done Cancelled Denied" at bounding box center [297, 40] width 442 height 24
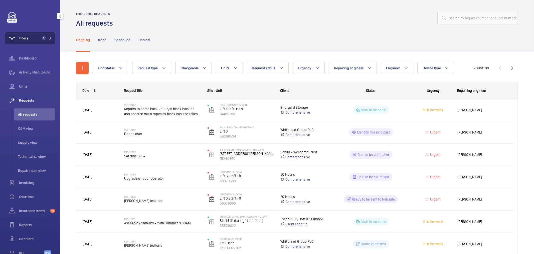
click at [33, 38] on button "Filters 1" at bounding box center [30, 38] width 50 height 12
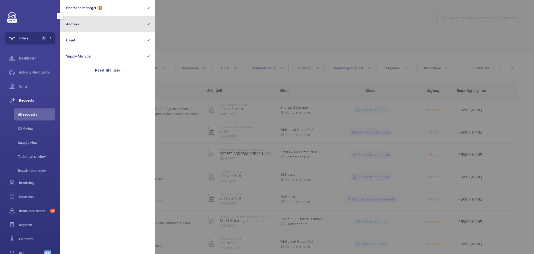
click at [91, 28] on button "Address" at bounding box center [107, 24] width 95 height 16
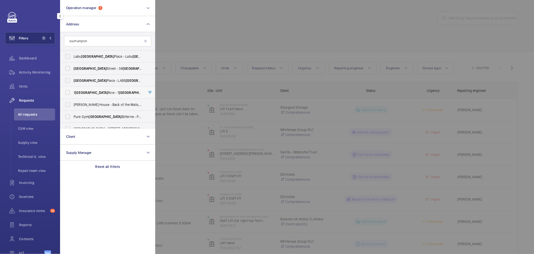
type input "southampton"
click at [97, 92] on span "Southampton" at bounding box center [91, 92] width 33 height 4
click at [73, 92] on input "1 Southampton Row - 1 Southampton Row, LONDON WC1B 5HA" at bounding box center [68, 92] width 10 height 10
checkbox input "true"
click at [247, 43] on div at bounding box center [422, 127] width 534 height 254
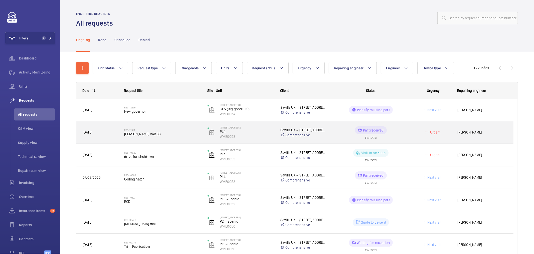
click at [151, 129] on h2 "R25-11914" at bounding box center [162, 129] width 77 height 3
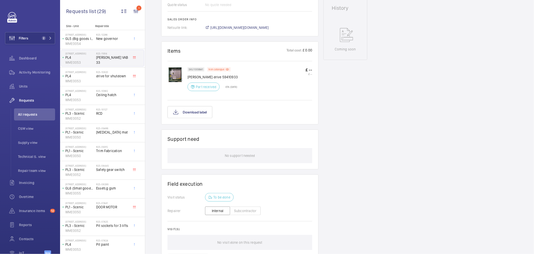
scroll to position [261, 0]
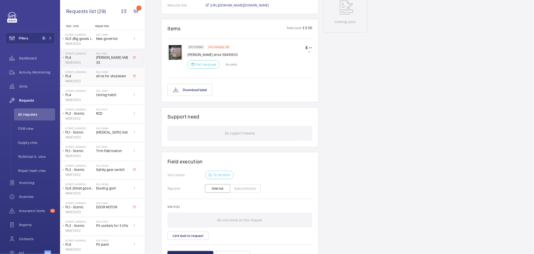
click at [104, 76] on span "drive for shutdown" at bounding box center [112, 75] width 33 height 5
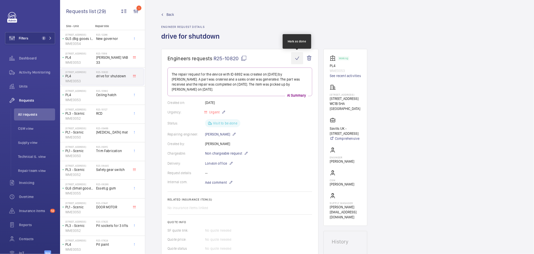
click at [294, 57] on wm-front-icon-button at bounding box center [297, 58] width 12 height 12
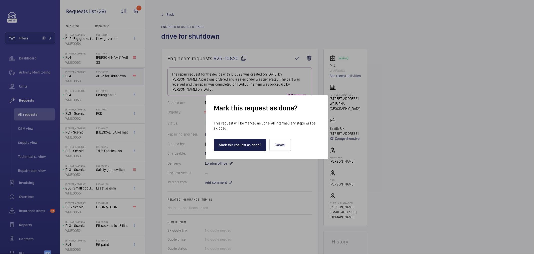
click at [245, 146] on button "Mark this request as done?" at bounding box center [240, 145] width 53 height 12
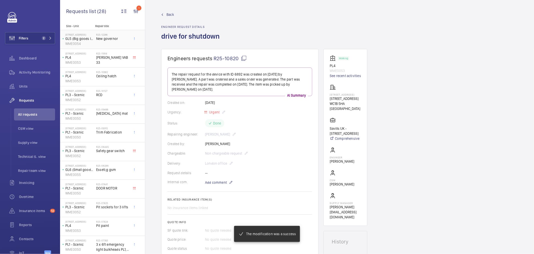
click at [108, 41] on span "New governor" at bounding box center [112, 38] width 33 height 5
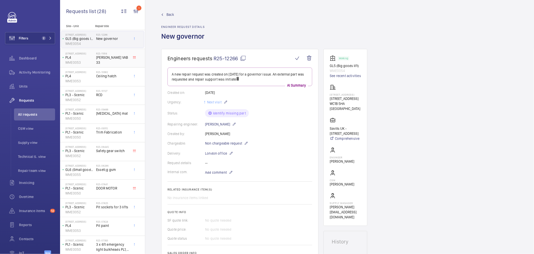
click at [92, 55] on p "PL4" at bounding box center [79, 57] width 29 height 5
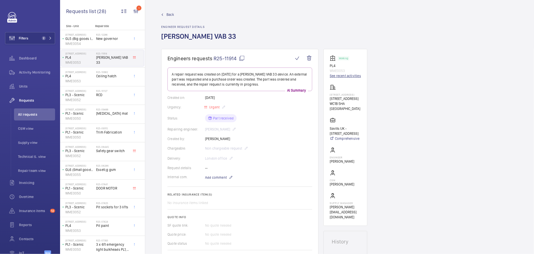
click at [296, 76] on link "See recent activities" at bounding box center [345, 75] width 31 height 5
click at [166, 15] on link "Back" at bounding box center [200, 14] width 78 height 5
click at [167, 15] on span "Back" at bounding box center [171, 14] width 8 height 5
click at [27, 113] on span "All requests" at bounding box center [36, 114] width 37 height 5
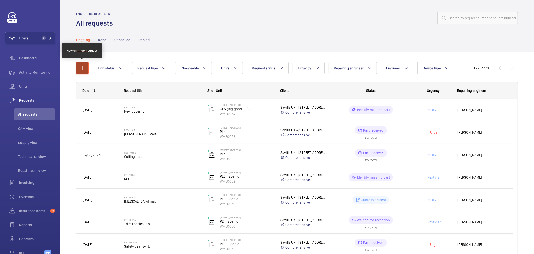
click at [83, 69] on mat-icon "button" at bounding box center [82, 68] width 6 height 6
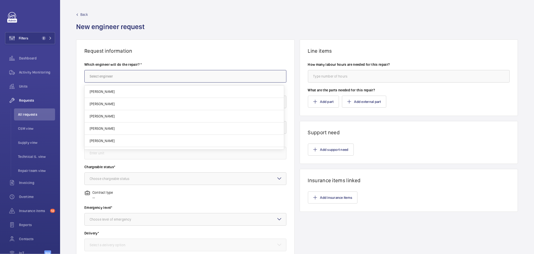
click at [146, 77] on input "text" at bounding box center [185, 76] width 202 height 13
click at [147, 92] on mat-option "Keith Bishop" at bounding box center [184, 91] width 199 height 12
type input "Keith Bishop"
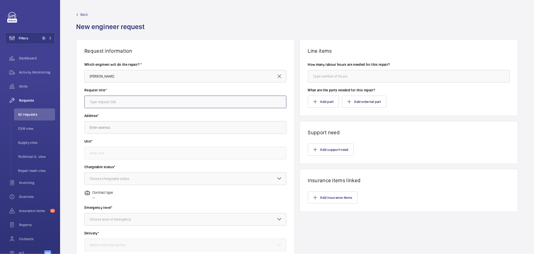
click at [131, 101] on input "text" at bounding box center [185, 101] width 202 height 13
type input "Scaffolding"
click at [132, 127] on input "text" at bounding box center [185, 127] width 202 height 13
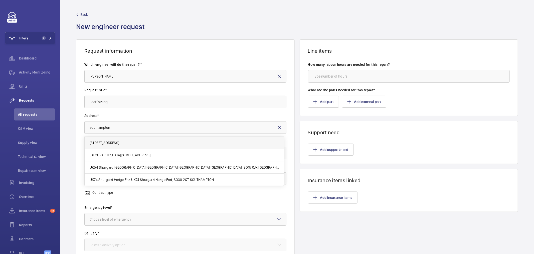
click at [119, 144] on span "1 Southampton Row 1 Southampton Row, WC1B 5HA LONDON" at bounding box center [105, 142] width 30 height 5
type input "1 Southampton Row 1 Southampton Row, WC1B 5HA LONDON"
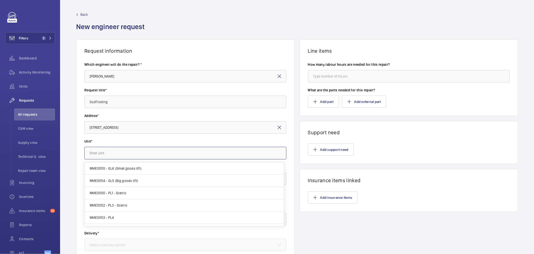
click at [142, 154] on input "text" at bounding box center [185, 153] width 202 height 13
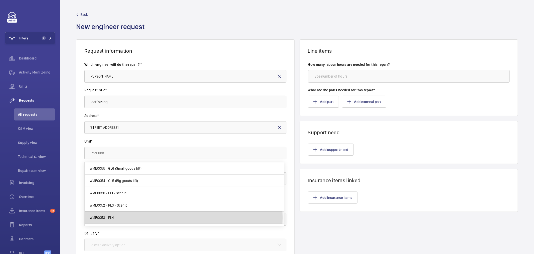
click at [123, 217] on mat-option "WME0053 - PL4" at bounding box center [184, 217] width 199 height 12
type input "WME0053 - PL4"
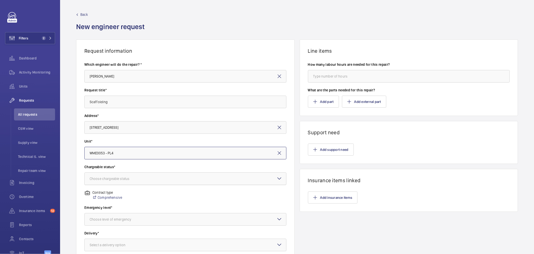
click at [117, 176] on div "Choose chargeable status" at bounding box center [116, 178] width 52 height 5
click at [116, 203] on span "Non chargeable" at bounding box center [186, 205] width 192 height 5
click at [112, 182] on div at bounding box center [186, 178] width 202 height 12
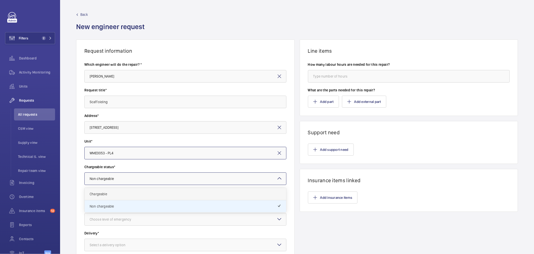
click at [107, 192] on span "Chargeable" at bounding box center [186, 193] width 192 height 5
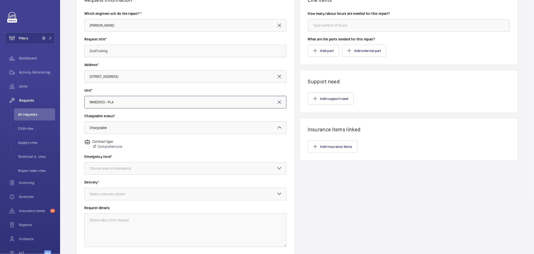
scroll to position [56, 0]
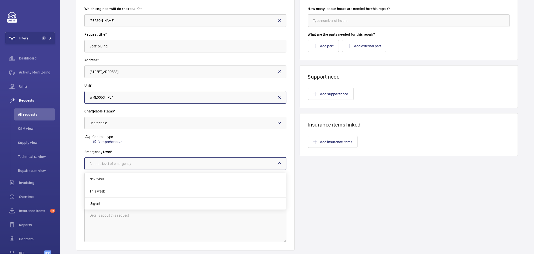
click at [111, 166] on div "Choose level of emergency" at bounding box center [117, 163] width 54 height 5
click at [101, 203] on span "Urgent" at bounding box center [186, 203] width 192 height 5
click at [99, 191] on div at bounding box center [186, 189] width 202 height 12
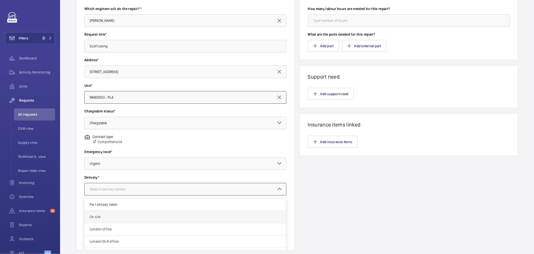
click at [99, 214] on div "On site" at bounding box center [186, 216] width 202 height 12
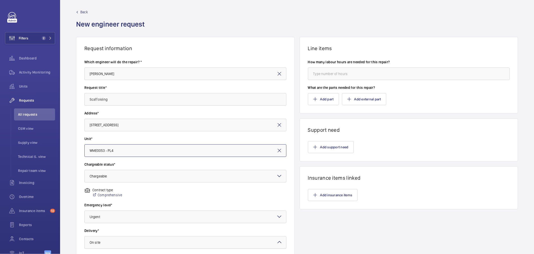
scroll to position [0, 0]
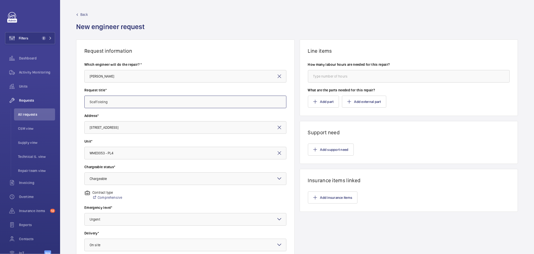
drag, startPoint x: 128, startPoint y: 105, endPoint x: 27, endPoint y: 101, distance: 101.3
click at [27, 101] on mat-sidenav-content "Filters 2 Dashboard Activity Monitoring Units Requests All requests CSM view Su…" at bounding box center [267, 127] width 534 height 254
click at [296, 149] on button "Add support need" at bounding box center [331, 149] width 46 height 12
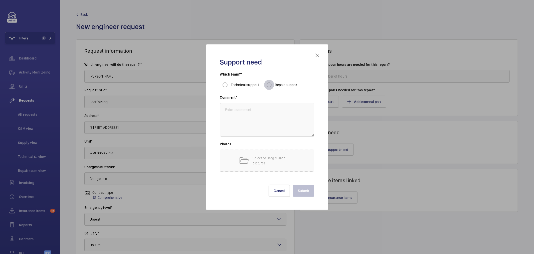
click at [270, 88] on input "Repair support" at bounding box center [269, 85] width 10 height 10
radio input "true"
click at [270, 97] on h3 "Comment*" at bounding box center [267, 99] width 94 height 8
click at [270, 109] on textarea at bounding box center [267, 120] width 94 height 34
paste textarea "Scaffolding"
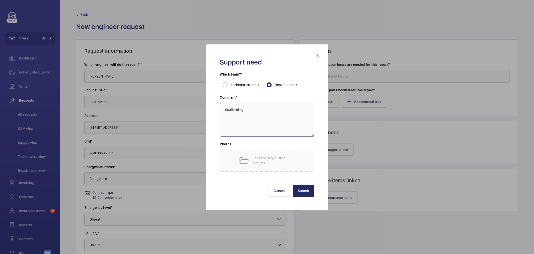
type textarea "Scaffolding"
click at [296, 187] on button "Submit" at bounding box center [303, 190] width 21 height 12
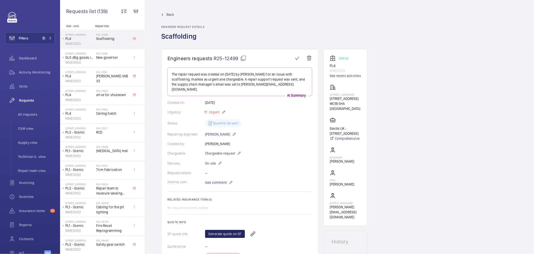
scroll to position [111, 0]
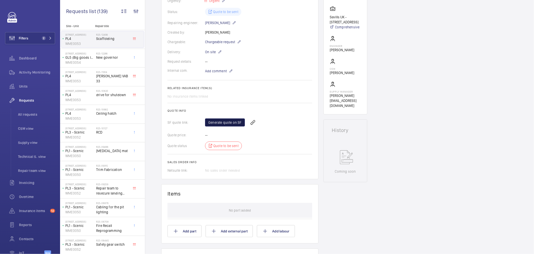
click at [225, 118] on link "Generate quote on SF" at bounding box center [225, 122] width 40 height 8
